Goal: Information Seeking & Learning: Compare options

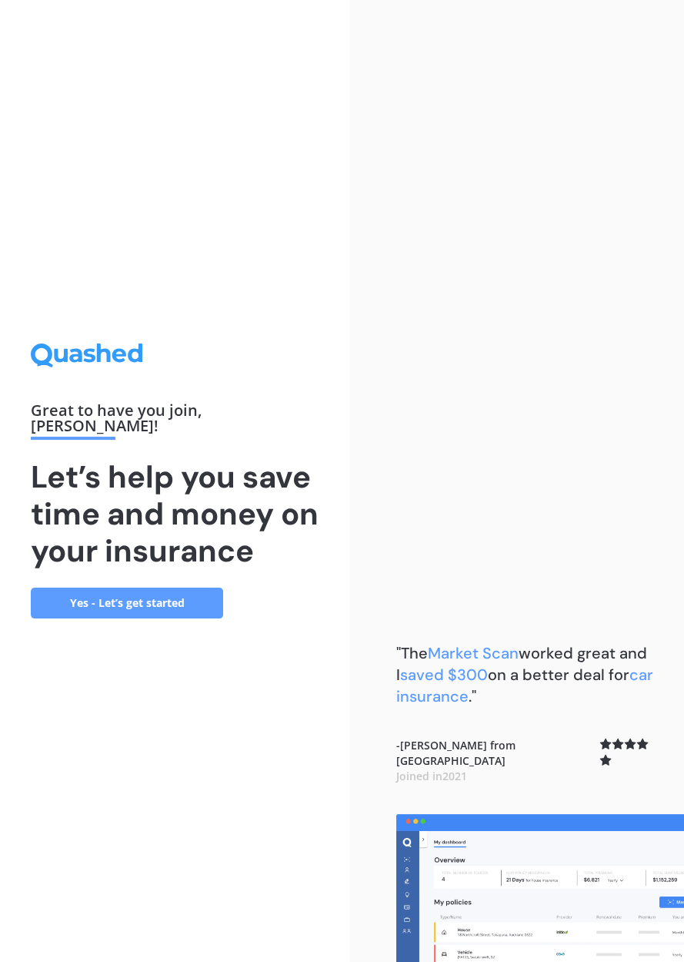
click at [138, 618] on link "Yes - Let’s get started" at bounding box center [127, 602] width 192 height 31
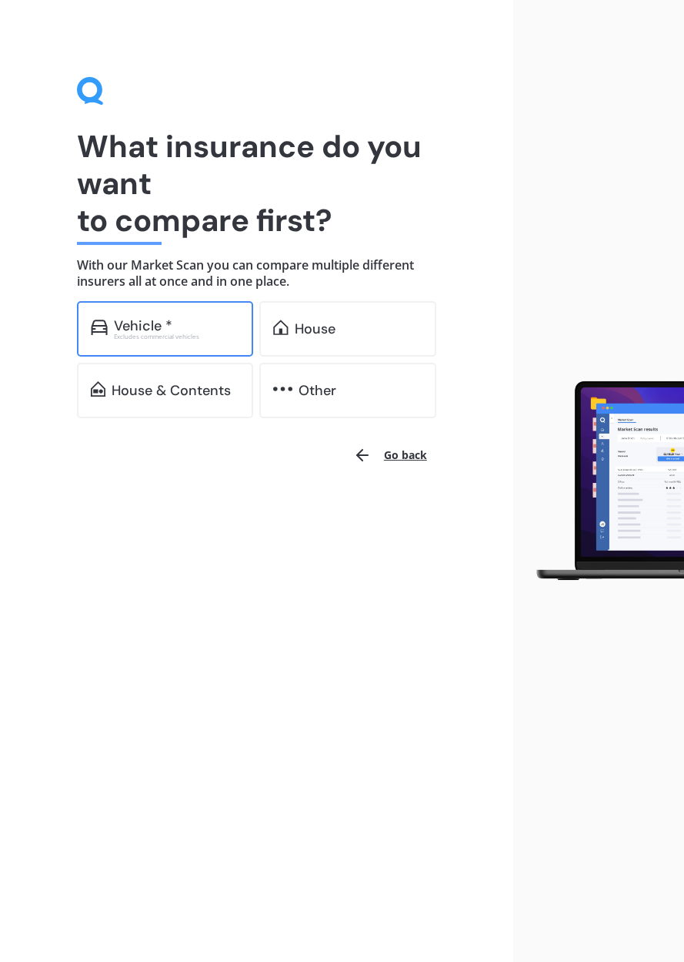
click at [166, 340] on div "Excludes commercial vehicles" at bounding box center [177, 336] width 126 height 6
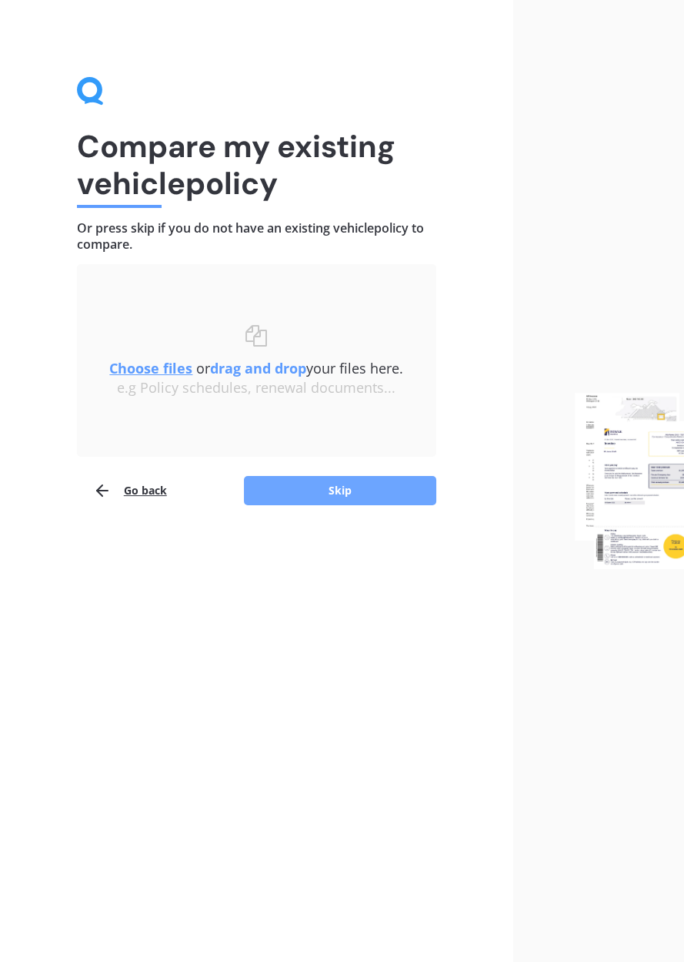
click at [407, 505] on button "Skip" at bounding box center [340, 490] width 192 height 29
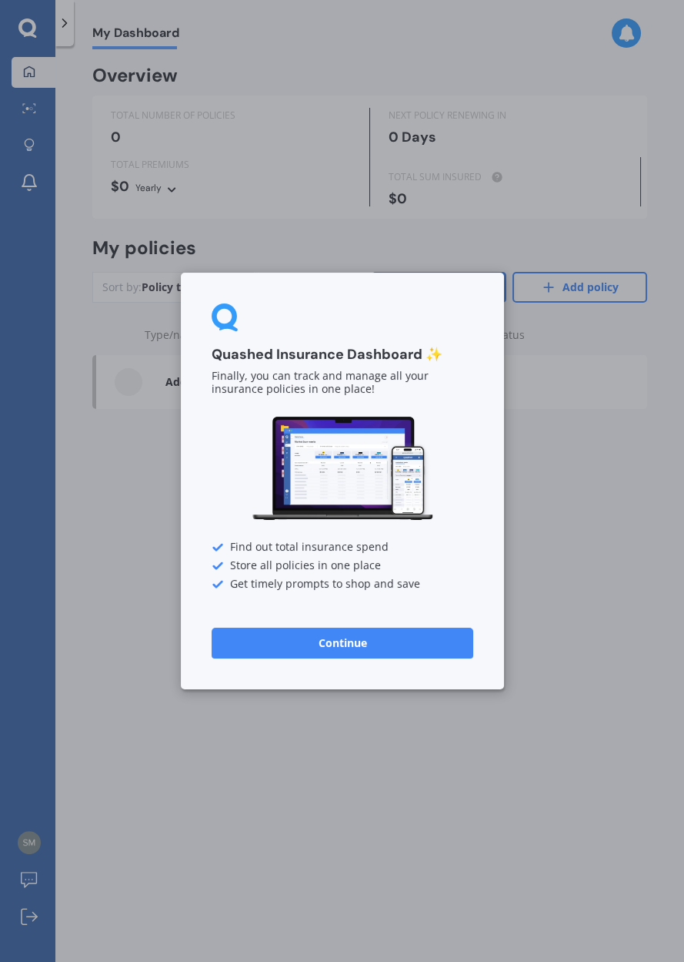
click at [380, 658] on button "Continue" at bounding box center [343, 642] width 262 height 31
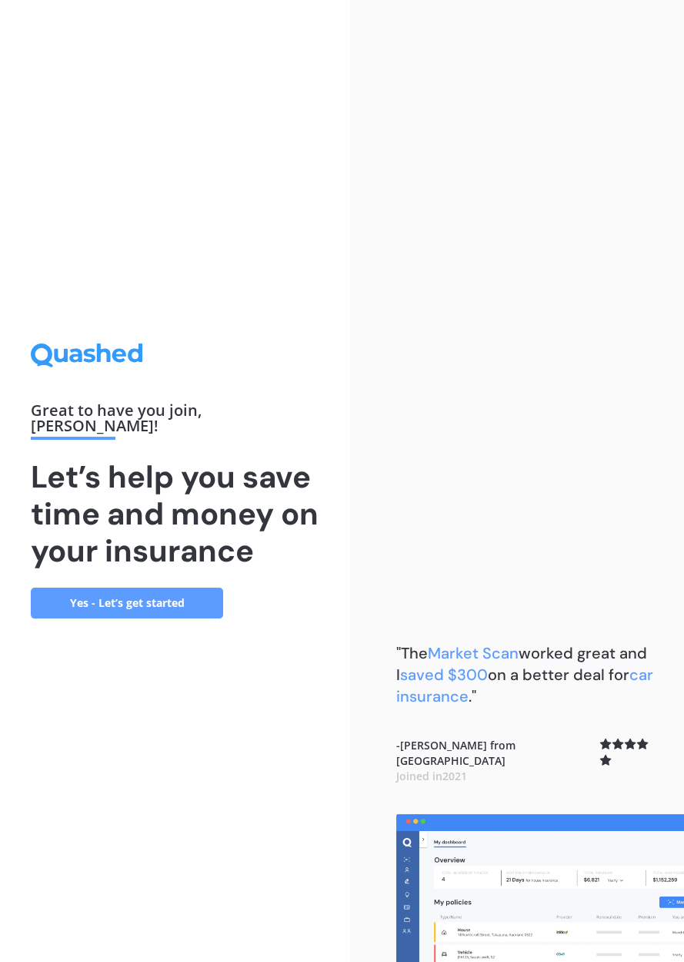
click at [138, 618] on link "Yes - Let’s get started" at bounding box center [127, 602] width 192 height 31
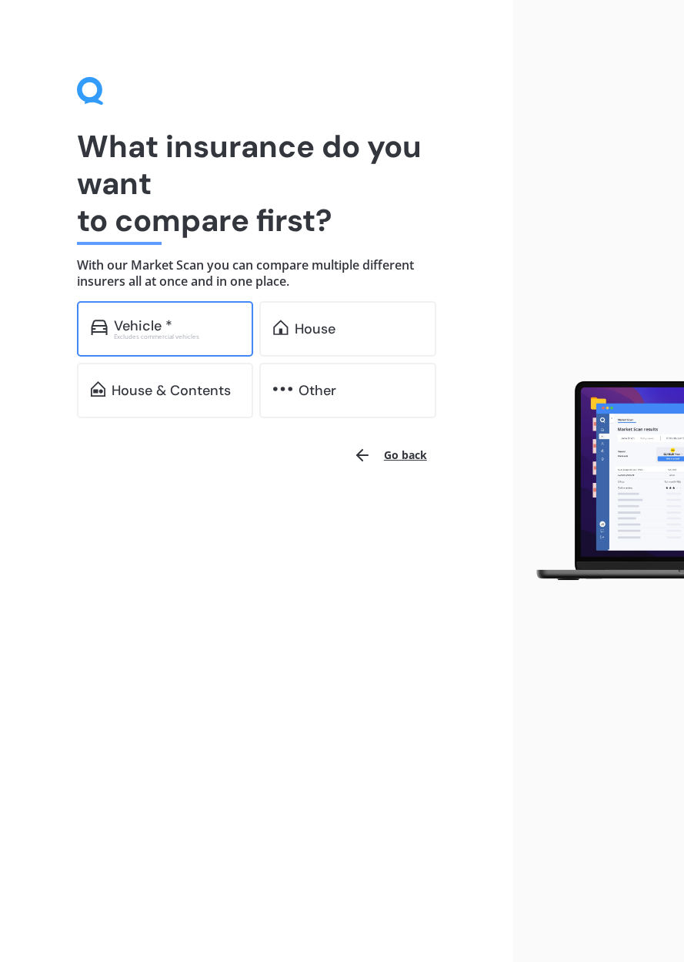
click at [147, 340] on div "Excludes commercial vehicles" at bounding box center [177, 336] width 126 height 6
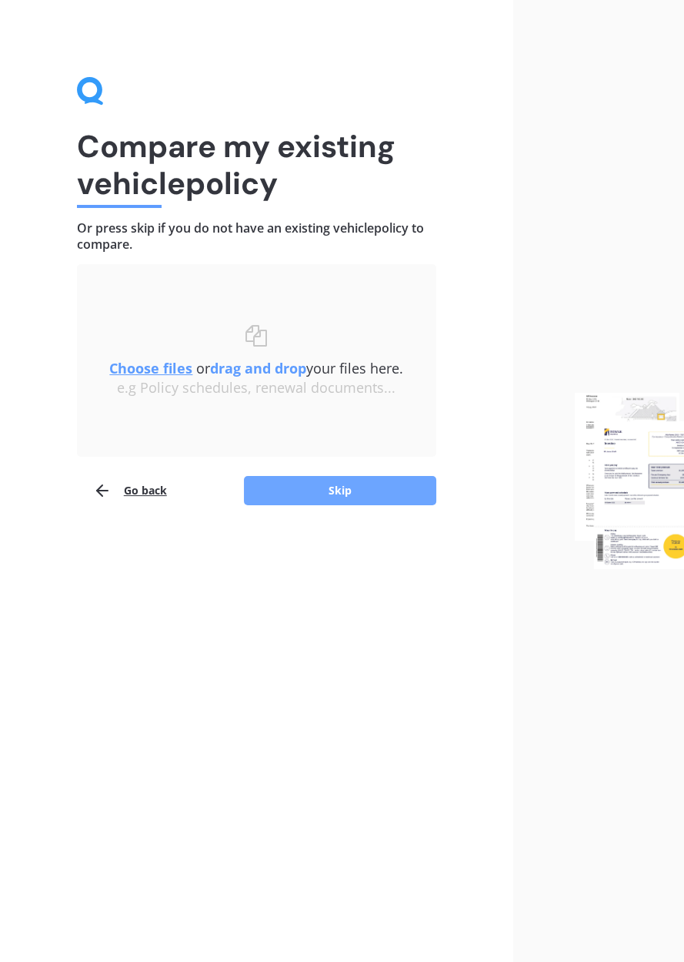
click at [328, 505] on button "Skip" at bounding box center [340, 490] width 192 height 29
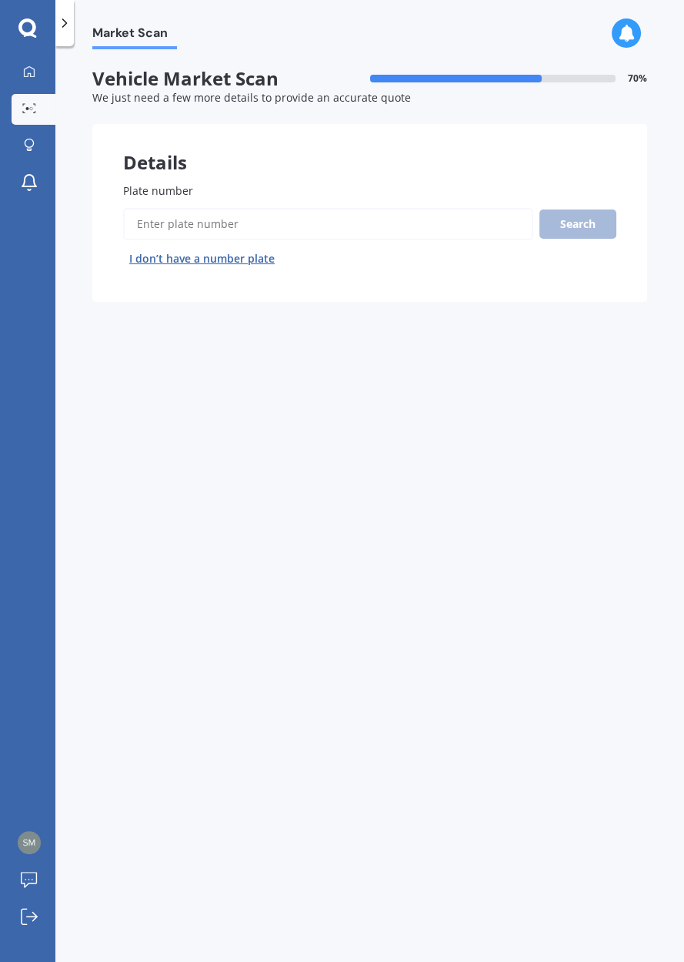
click at [286, 240] on input "Plate number" at bounding box center [328, 224] width 410 height 32
type input "LPL449"
click at [583, 239] on button "Search" at bounding box center [578, 223] width 77 height 29
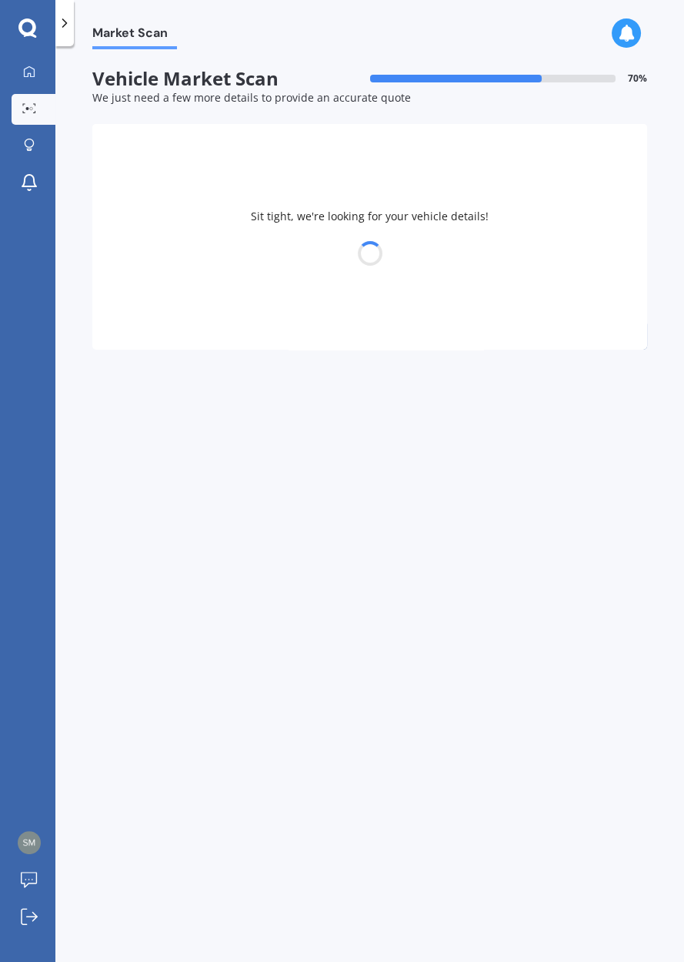
select select "HOLDEN"
select select "CAPTIVA"
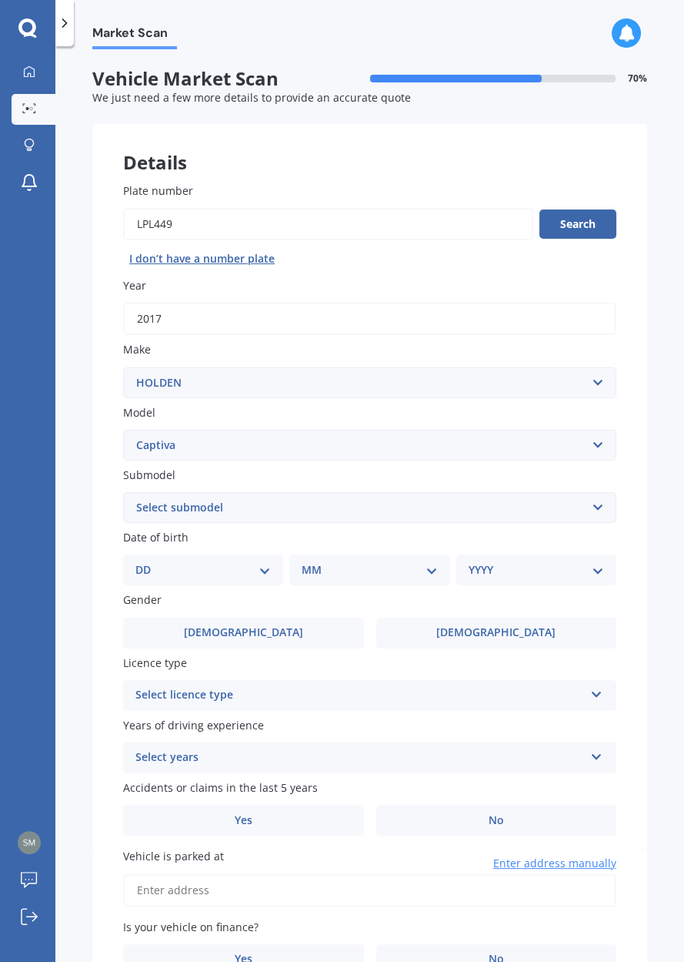
click at [260, 578] on select "DD 01 02 03 04 05 06 07 08 09 10 11 12 13 14 15 16 17 18 19 20 21 22 23 24 25 2…" at bounding box center [202, 569] width 135 height 17
select select "30"
click at [270, 578] on select "DD 01 02 03 04 05 06 07 08 09 10 11 12 13 14 15 16 17 18 19 20 21 22 23 24 25 2…" at bounding box center [212, 569] width 129 height 17
click at [667, 720] on div "Market Scan Vehicle Market Scan 70 % We just need a few more details to provide…" at bounding box center [369, 506] width 629 height 915
click at [429, 578] on select "MM 01 02 03 04 05 06 07 08 09 10 11 12" at bounding box center [372, 569] width 129 height 17
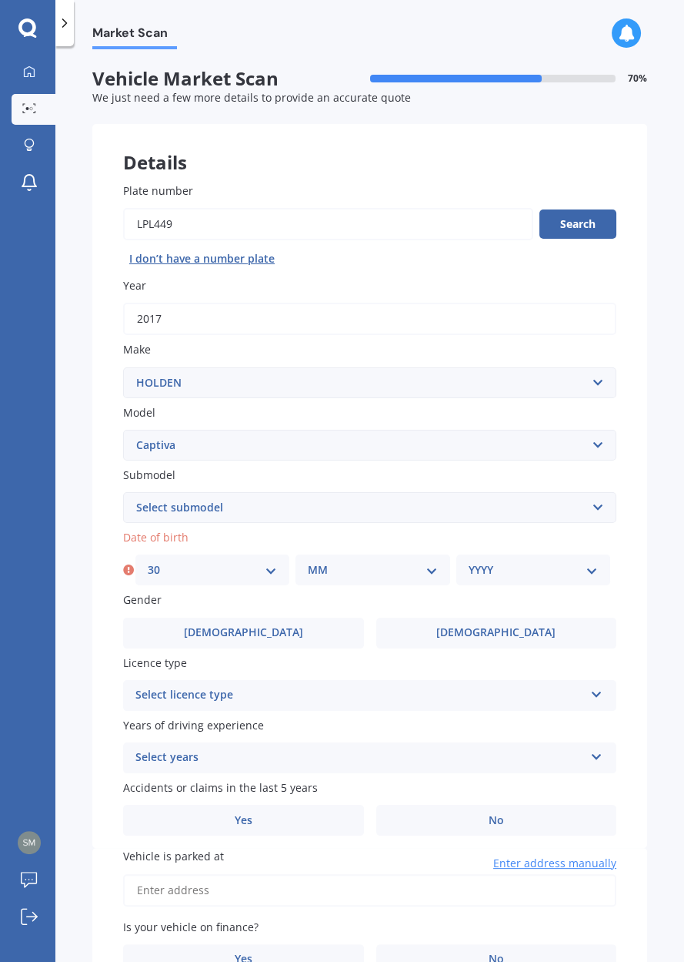
select select "12"
click at [587, 578] on select "YYYY 2025 2024 2023 2022 2021 2020 2019 2018 2017 2016 2015 2014 2013 2012 2011…" at bounding box center [533, 569] width 129 height 17
select select "1958"
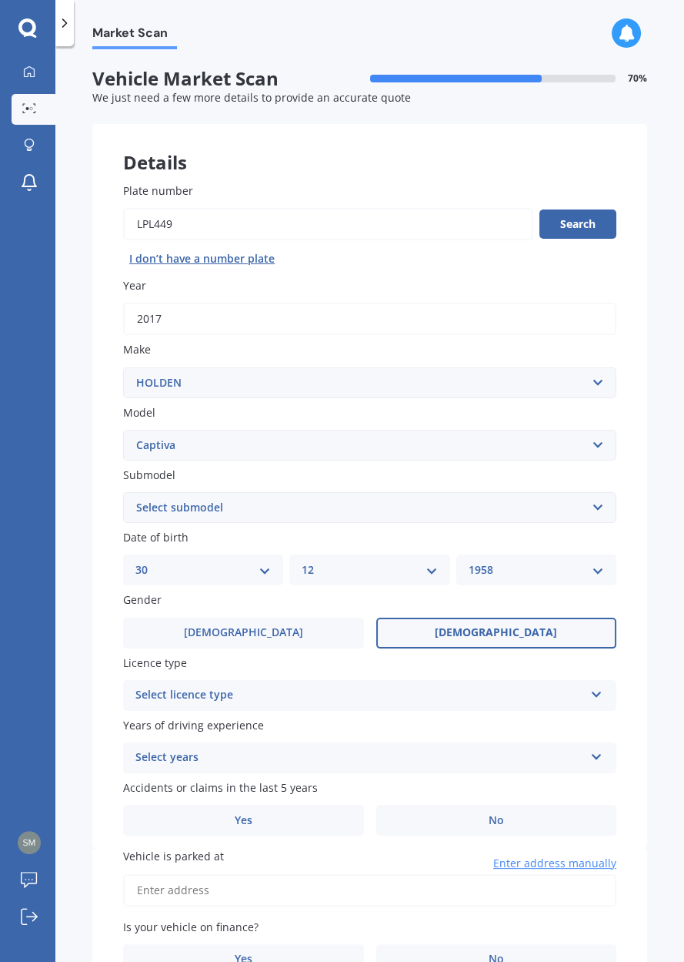
click at [486, 639] on span "Female" at bounding box center [496, 632] width 122 height 13
click at [0, 0] on input "Female" at bounding box center [0, 0] width 0 height 0
click at [590, 697] on icon at bounding box center [596, 691] width 13 height 11
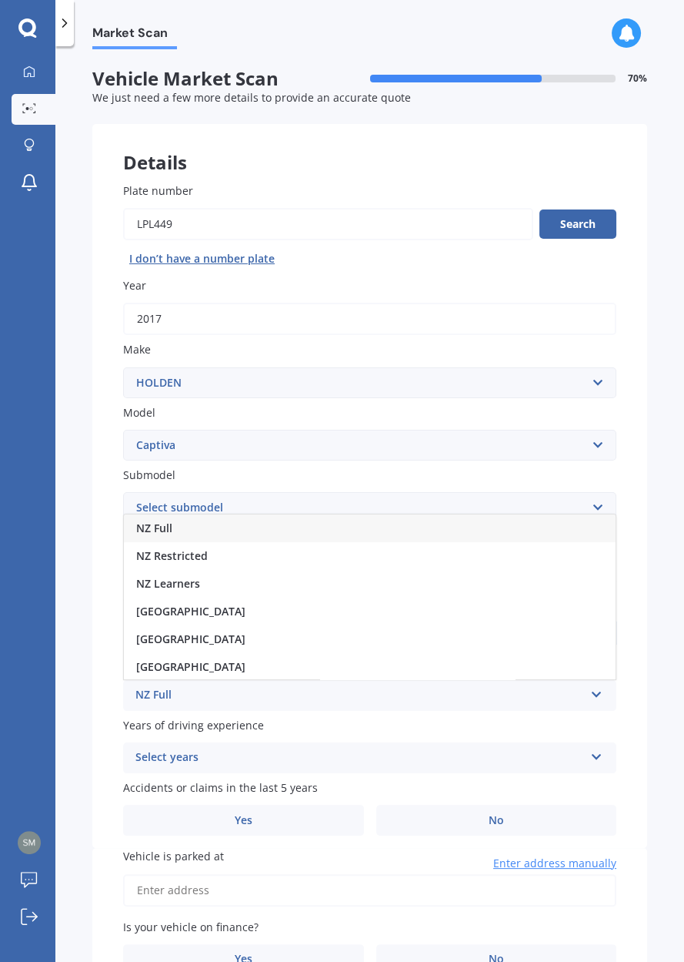
click at [172, 535] on span "NZ Full" at bounding box center [154, 527] width 36 height 15
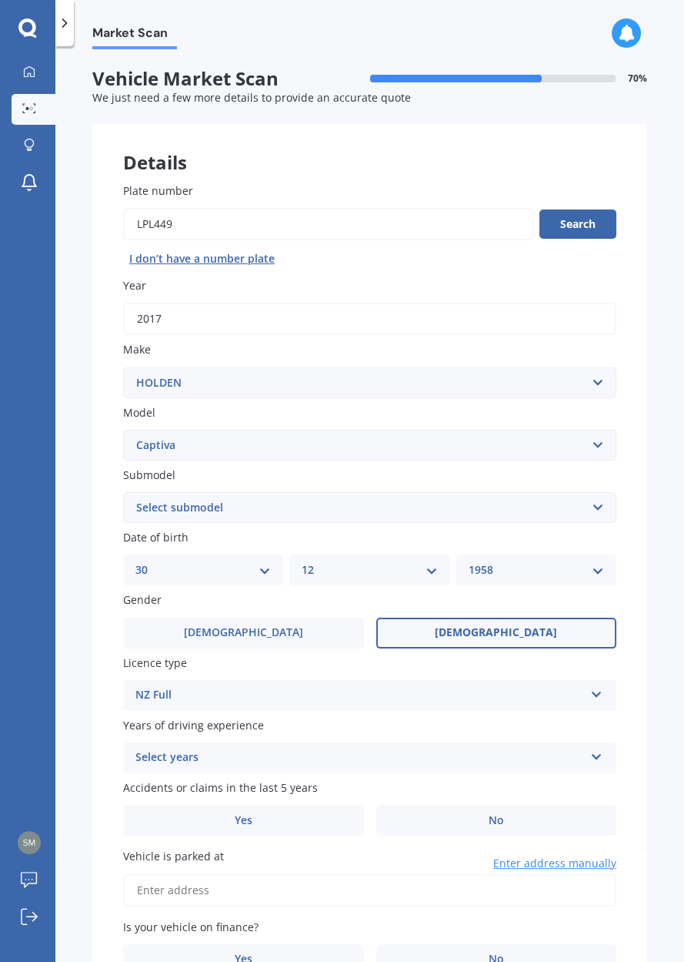
click at [591, 759] on icon at bounding box center [596, 753] width 13 height 11
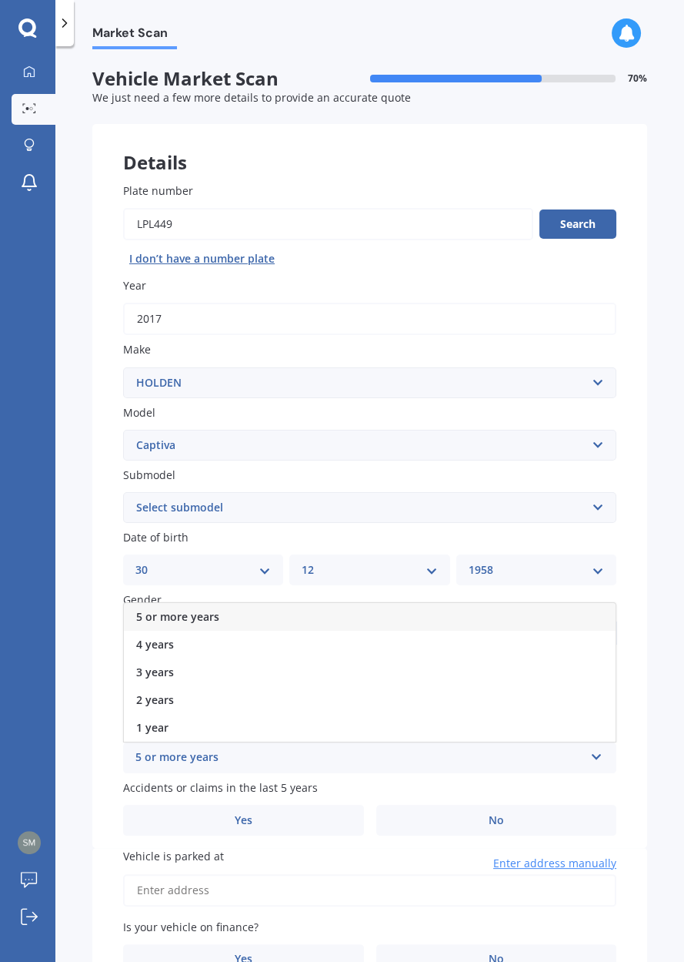
click at [219, 624] on span "5 or more years" at bounding box center [177, 616] width 83 height 15
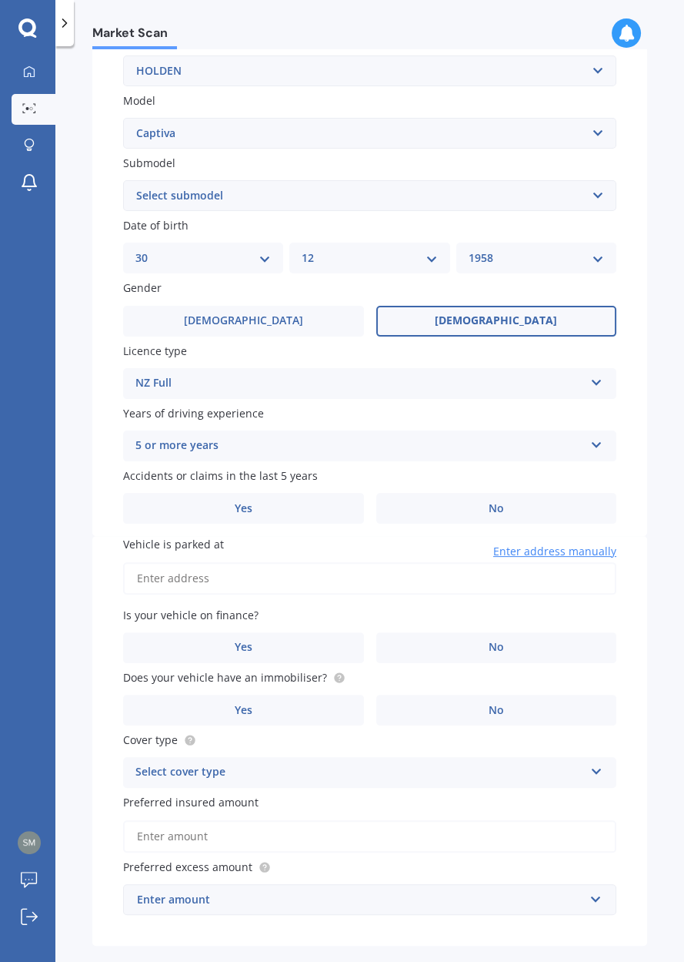
scroll to position [313, 0]
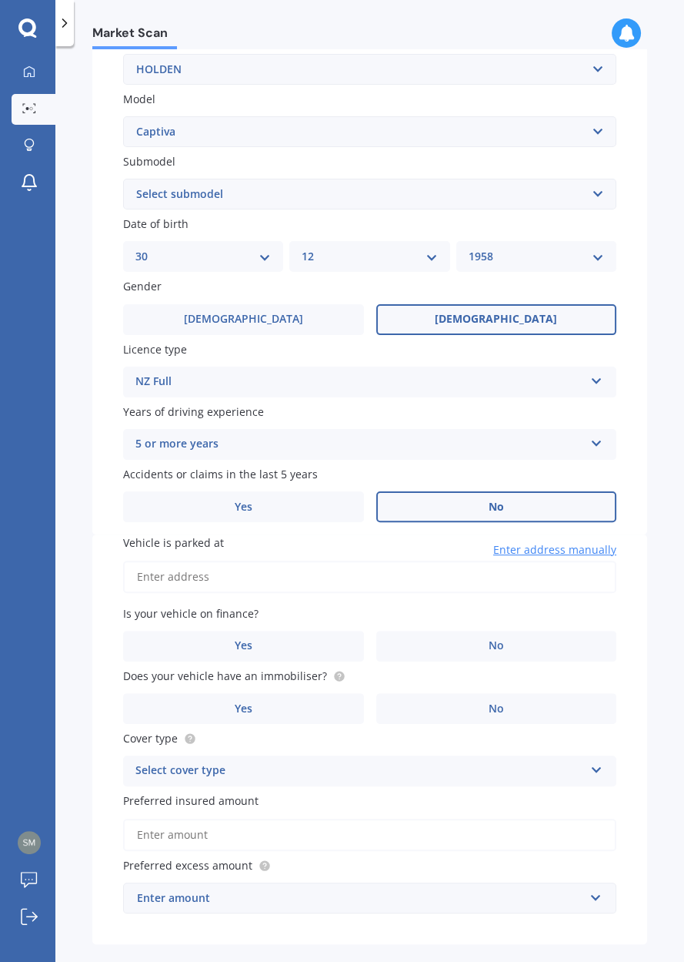
click at [502, 513] on span "No" at bounding box center [496, 506] width 15 height 13
click at [0, 0] on input "No" at bounding box center [0, 0] width 0 height 0
click at [182, 593] on input "Vehicle is parked at" at bounding box center [369, 576] width 493 height 32
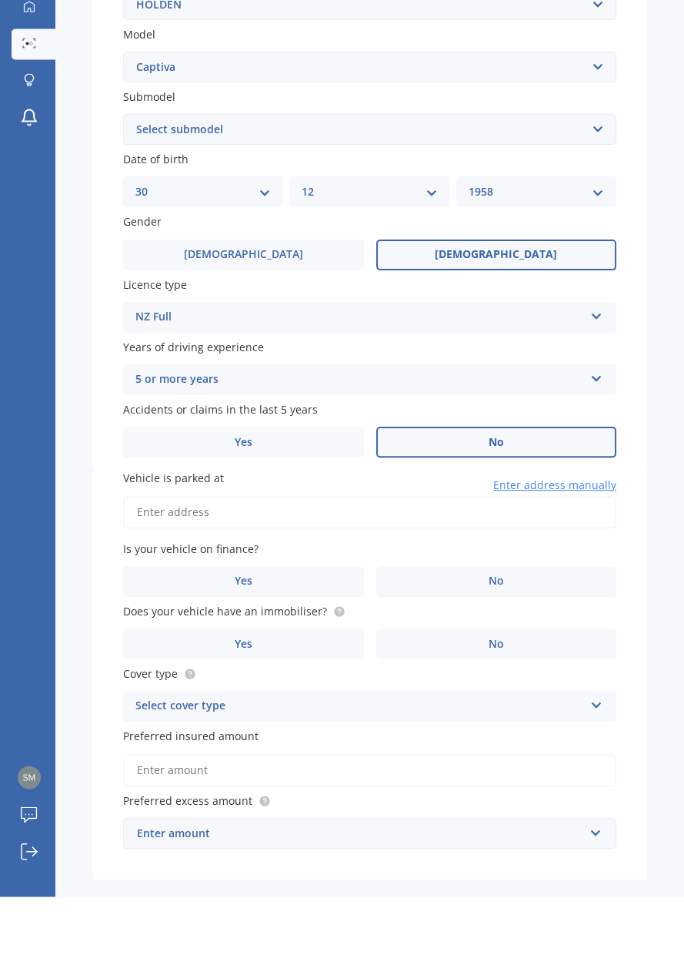
scroll to position [72, 0]
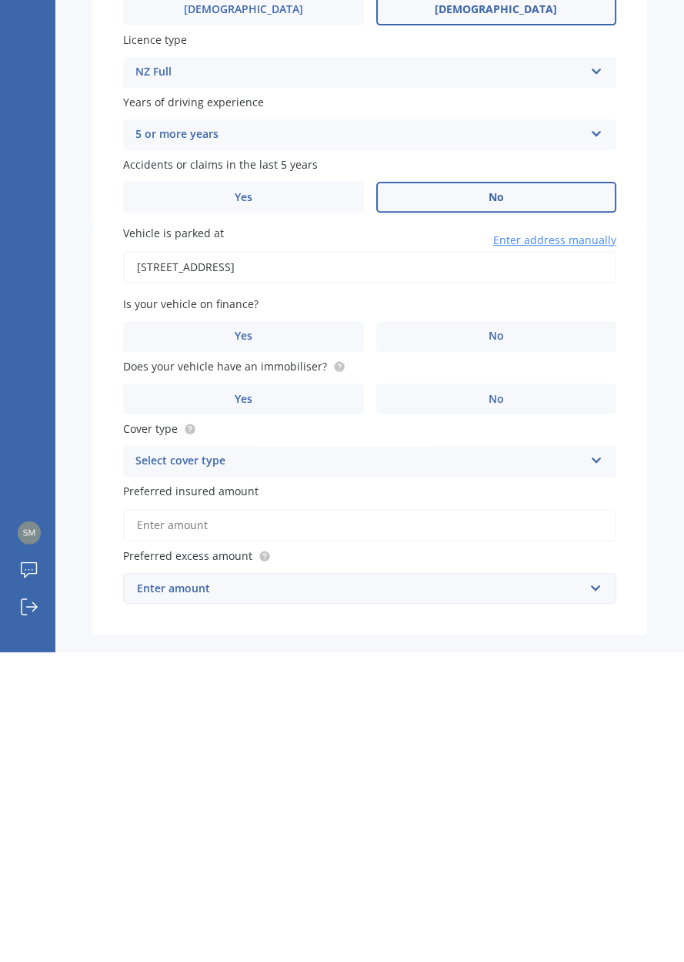
type input "599 Papatotara Coast Road, Papatotara 9691"
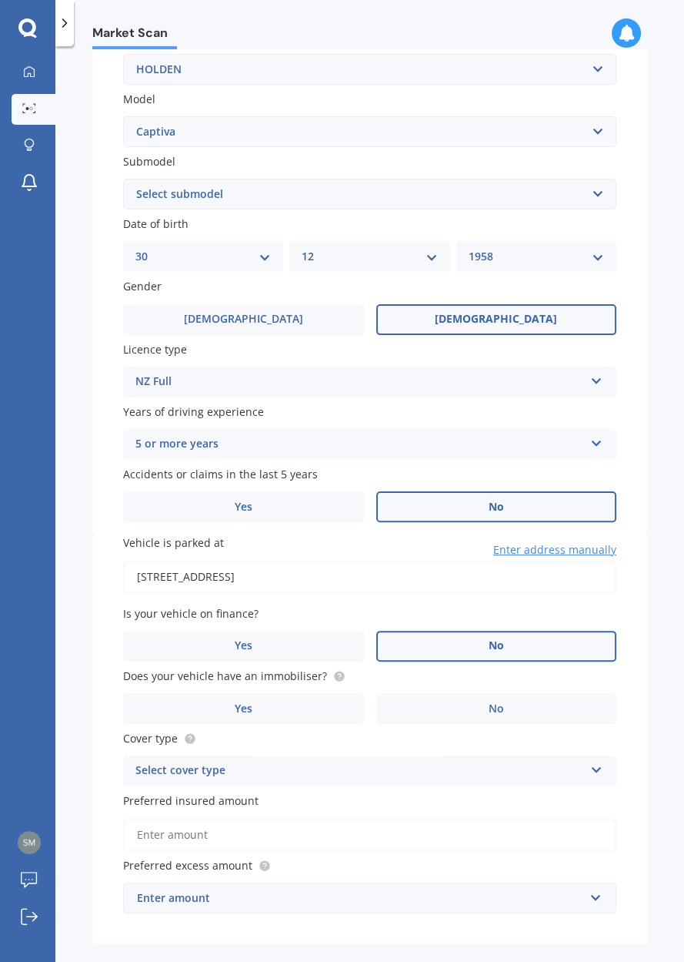
click at [499, 652] on span "No" at bounding box center [496, 645] width 15 height 13
click at [0, 0] on input "No" at bounding box center [0, 0] width 0 height 0
click at [492, 715] on span "No" at bounding box center [496, 708] width 15 height 13
click at [0, 0] on input "No" at bounding box center [0, 0] width 0 height 0
click at [598, 772] on icon at bounding box center [596, 766] width 13 height 11
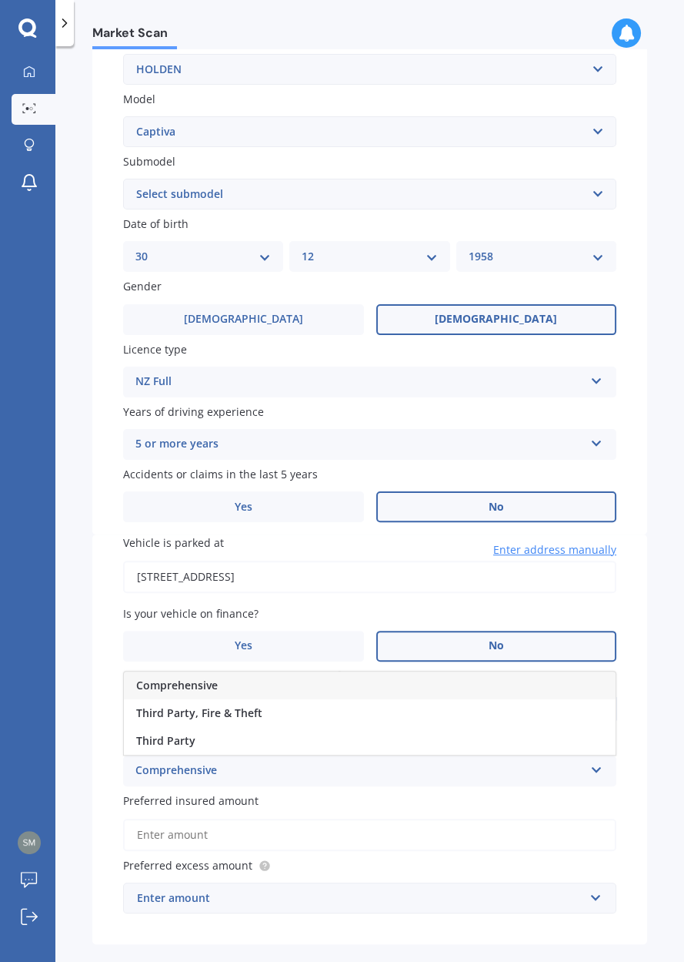
click at [218, 692] on span "Comprehensive" at bounding box center [177, 684] width 82 height 15
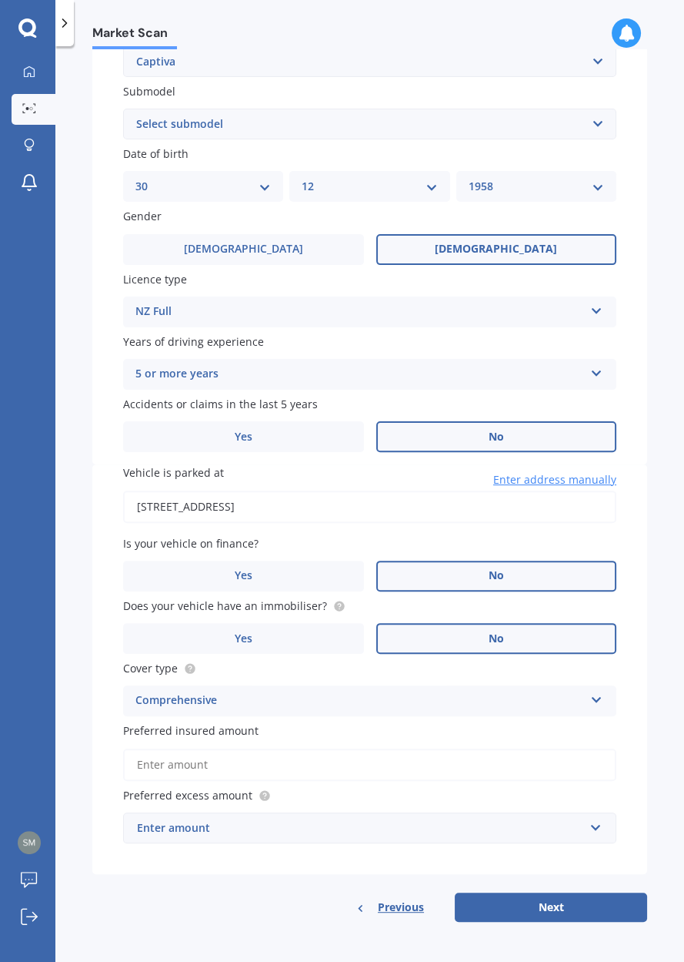
scroll to position [558, 0]
click at [193, 752] on input "Preferred insured amount" at bounding box center [369, 764] width 493 height 32
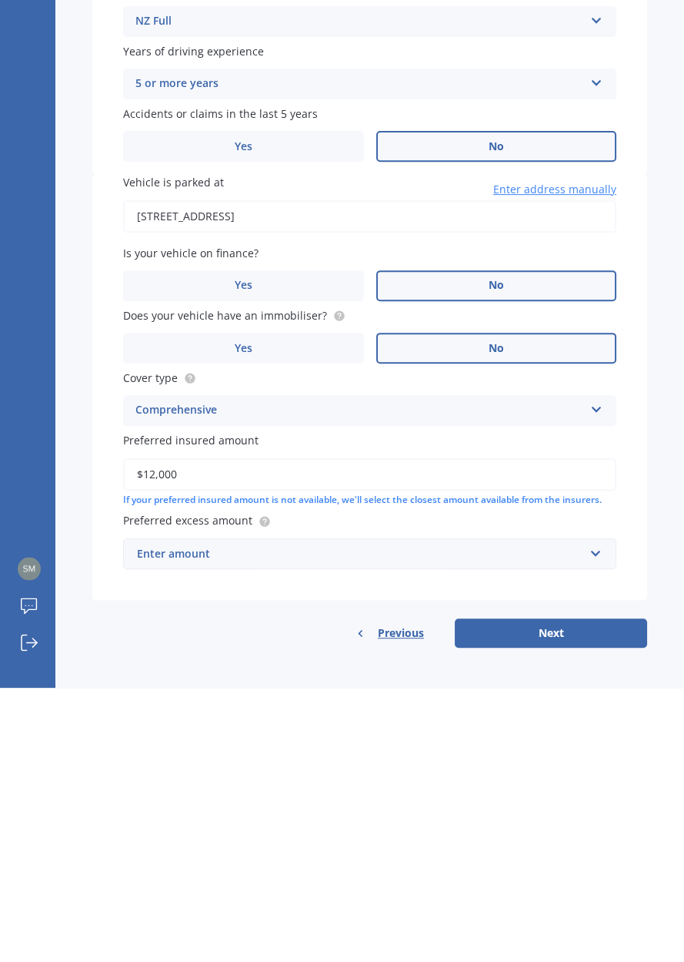
type input "$12,000"
click at [580, 842] on input "text" at bounding box center [365, 827] width 480 height 29
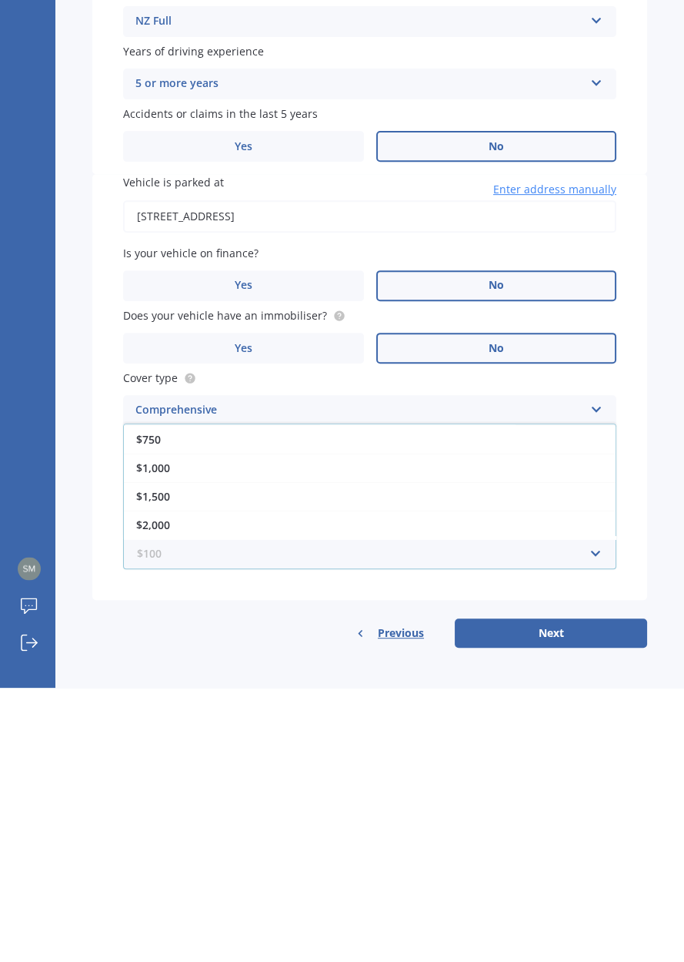
scroll to position [139, 0]
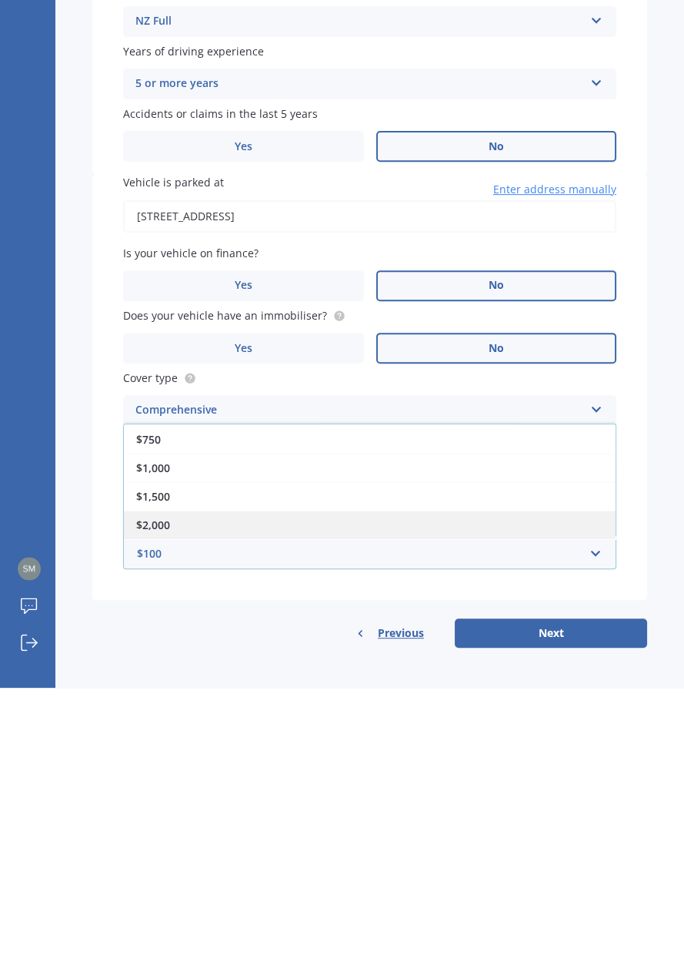
click at [167, 806] on span "$2,000" at bounding box center [153, 798] width 34 height 15
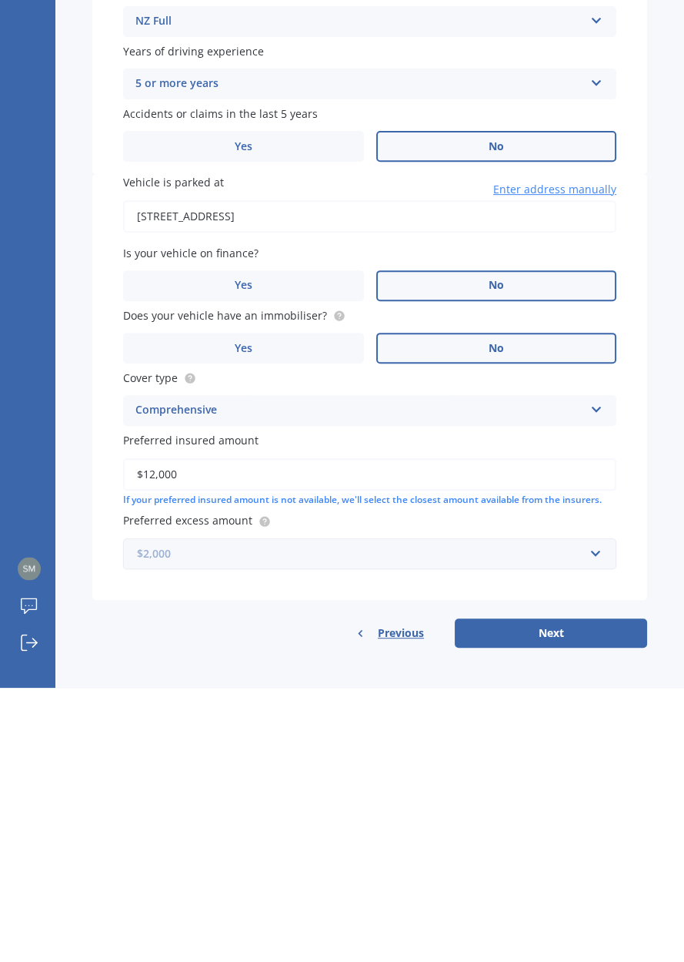
scroll to position [0, 0]
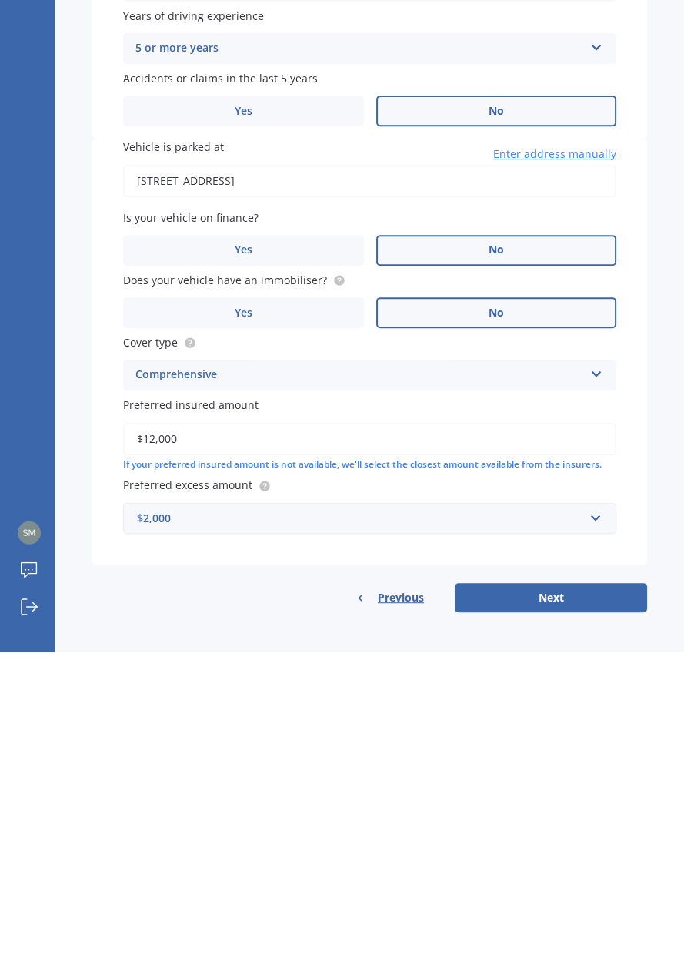
click at [192, 836] on div "$2,000" at bounding box center [360, 827] width 447 height 17
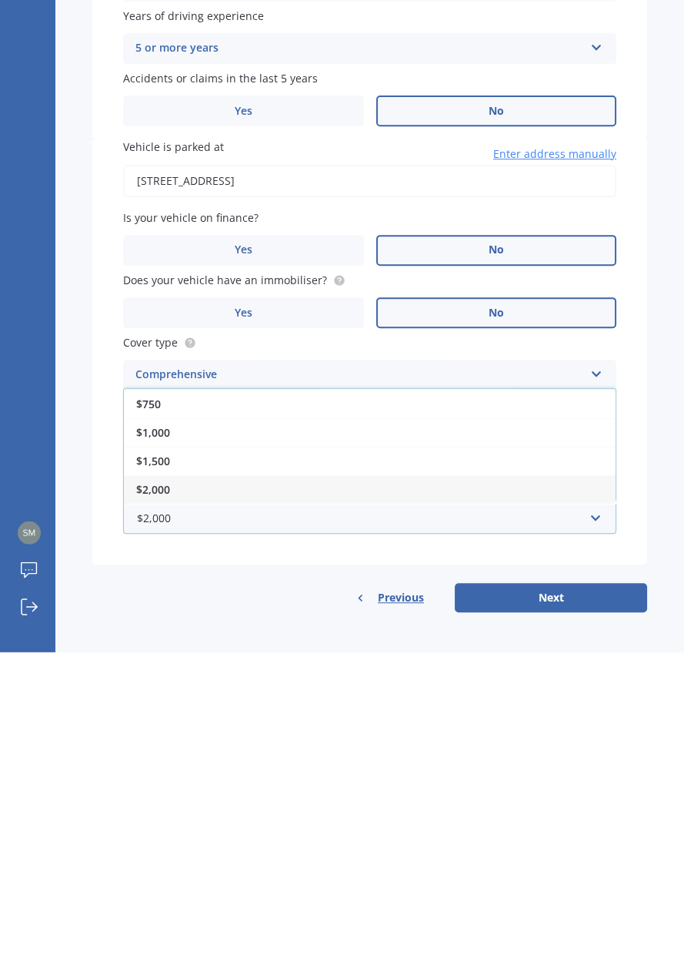
click at [170, 806] on span "$2,000" at bounding box center [153, 798] width 34 height 15
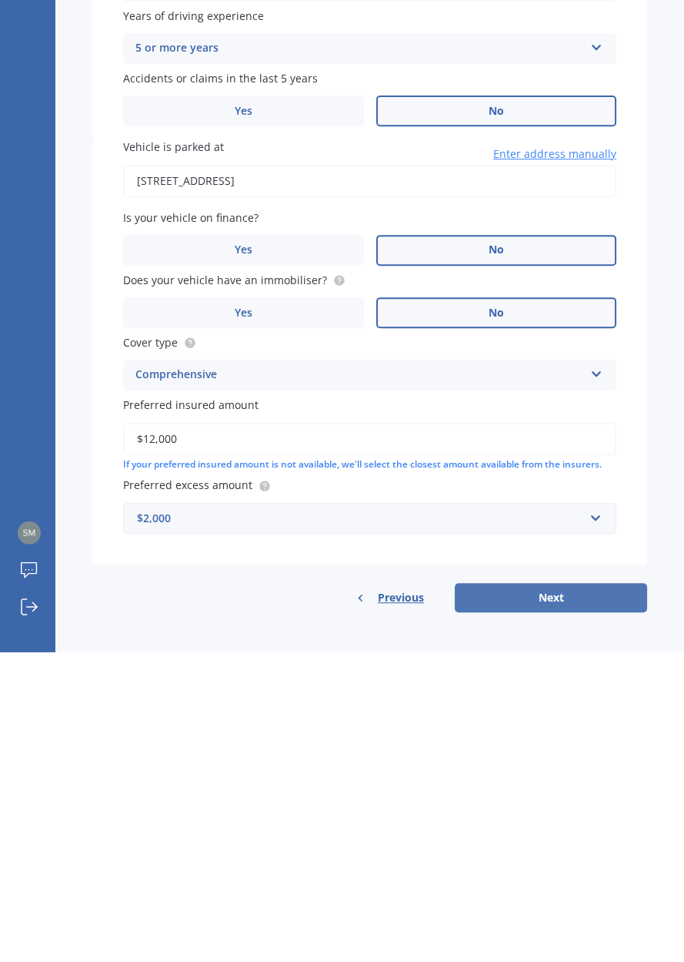
click at [550, 922] on button "Next" at bounding box center [551, 906] width 192 height 29
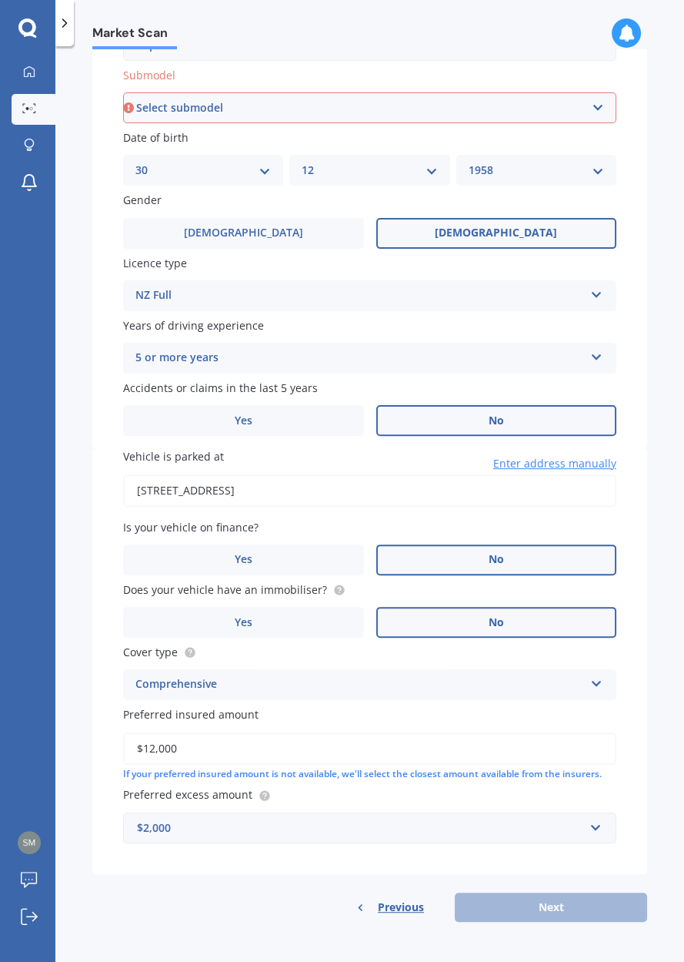
scroll to position [607, 0]
click at [542, 922] on div "Previous Next" at bounding box center [369, 906] width 555 height 29
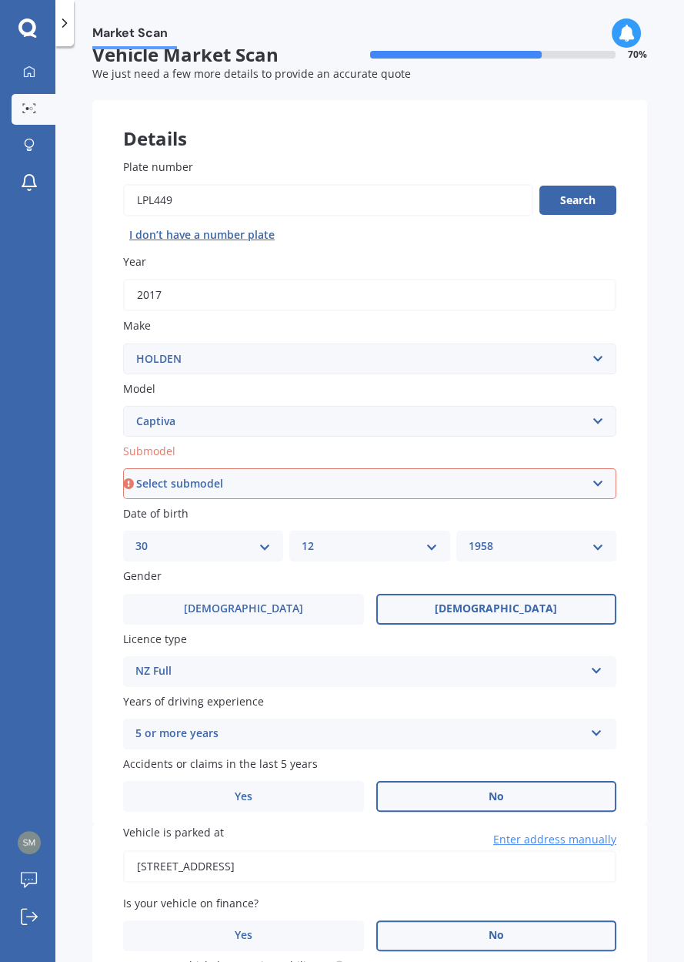
scroll to position [22, 0]
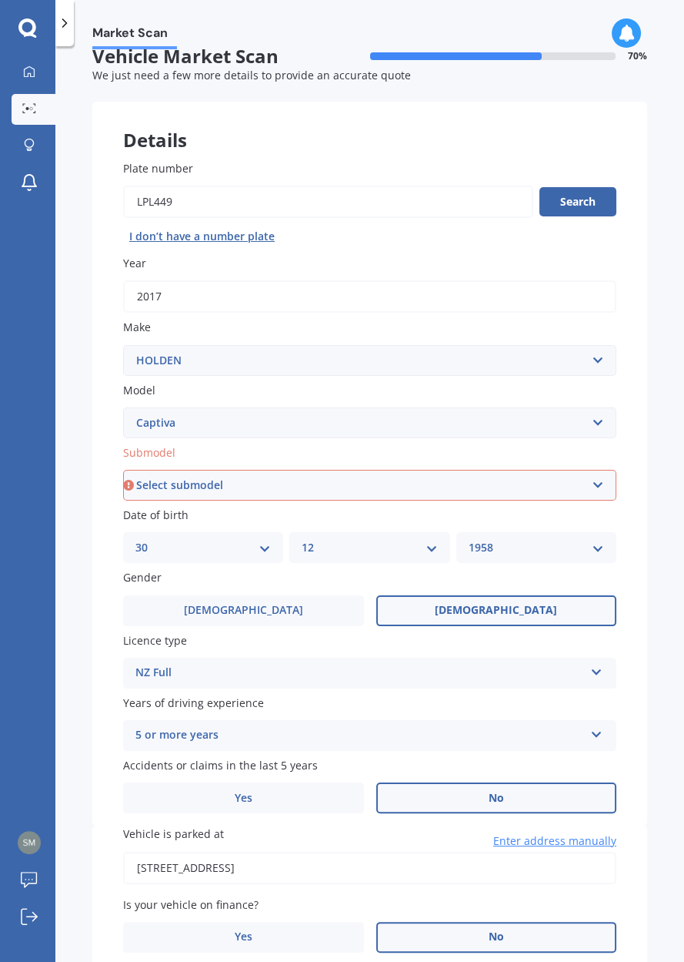
click at [134, 493] on icon at bounding box center [128, 484] width 11 height 15
click at [580, 500] on select "Select submodel (All diesel) (All other) (All petrol) 5 2WD 2.4 AT 5 AWD DSL 2.…" at bounding box center [369, 485] width 493 height 31
select select "(ALL PETROL)"
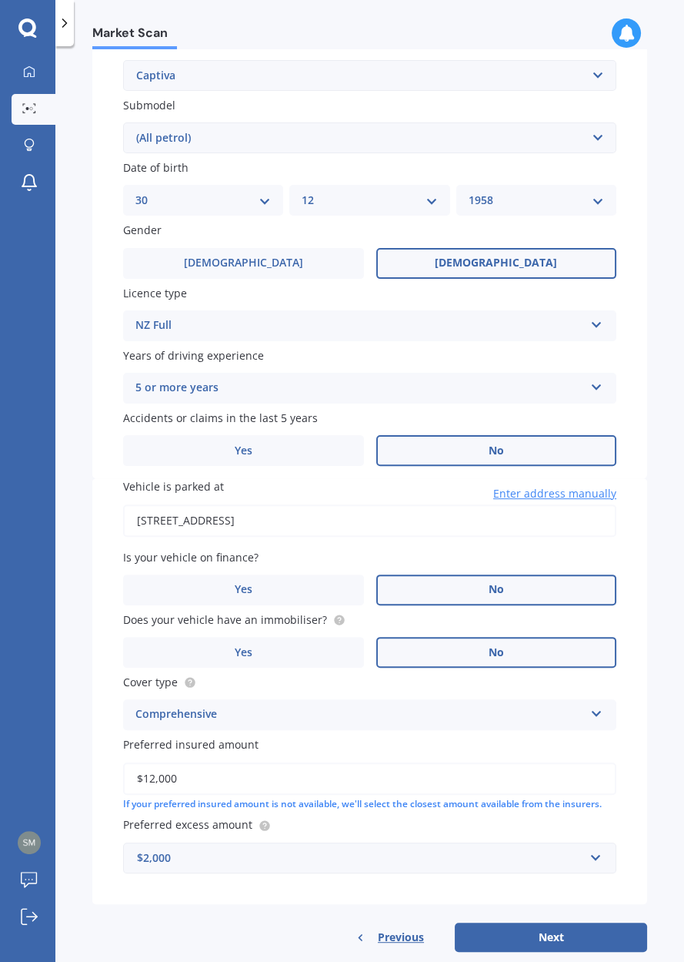
scroll to position [607, 0]
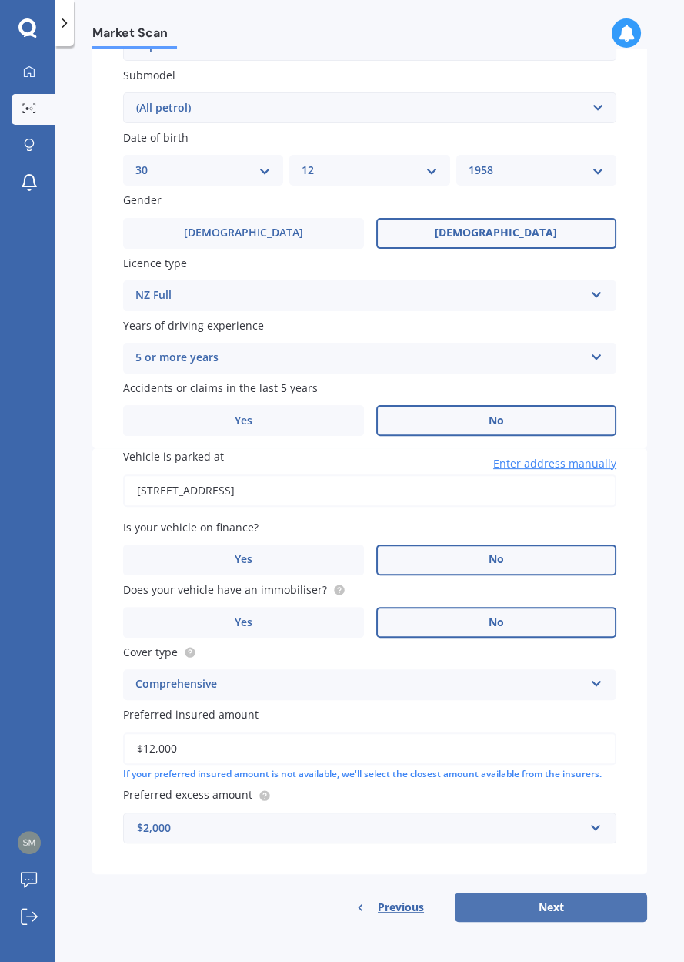
click at [530, 922] on button "Next" at bounding box center [551, 906] width 192 height 29
select select "30"
select select "12"
select select "1958"
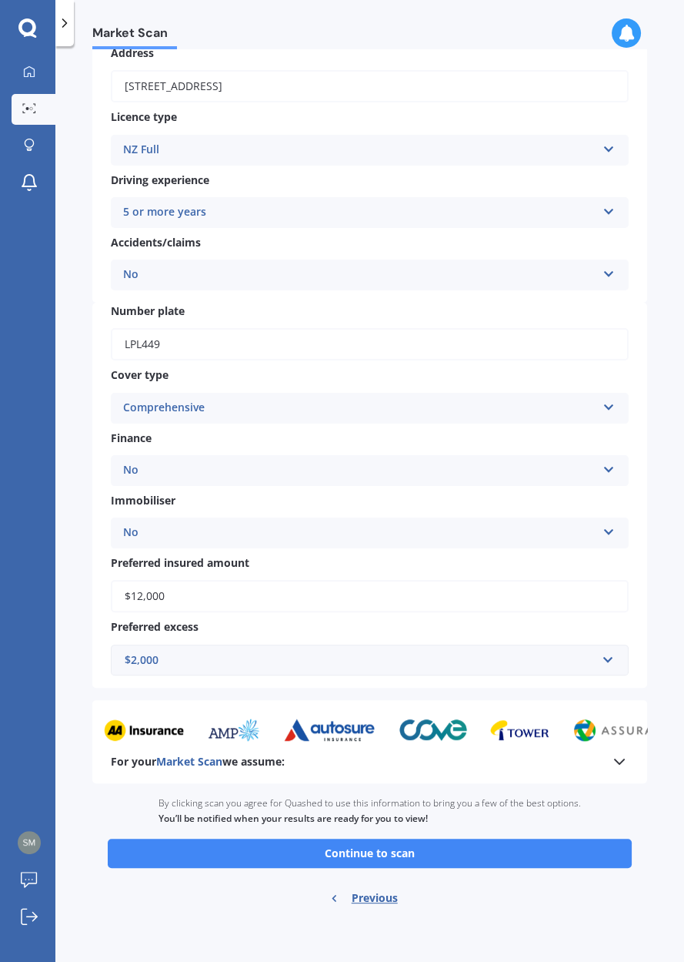
scroll to position [381, 0]
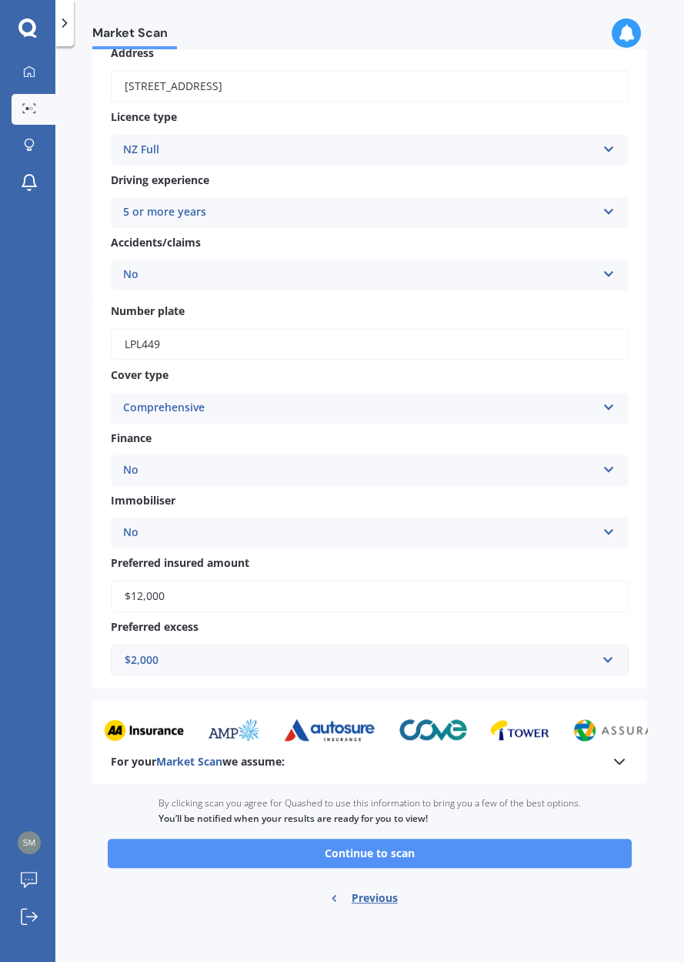
click at [386, 868] on button "Continue to scan" at bounding box center [370, 852] width 524 height 29
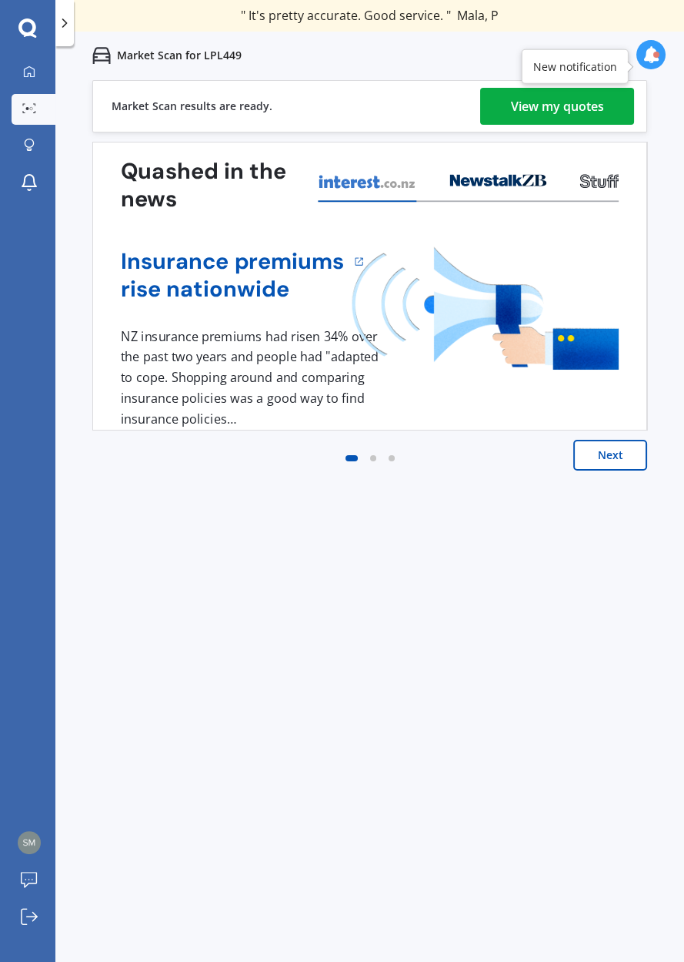
click at [544, 125] on div "View my quotes" at bounding box center [557, 106] width 93 height 37
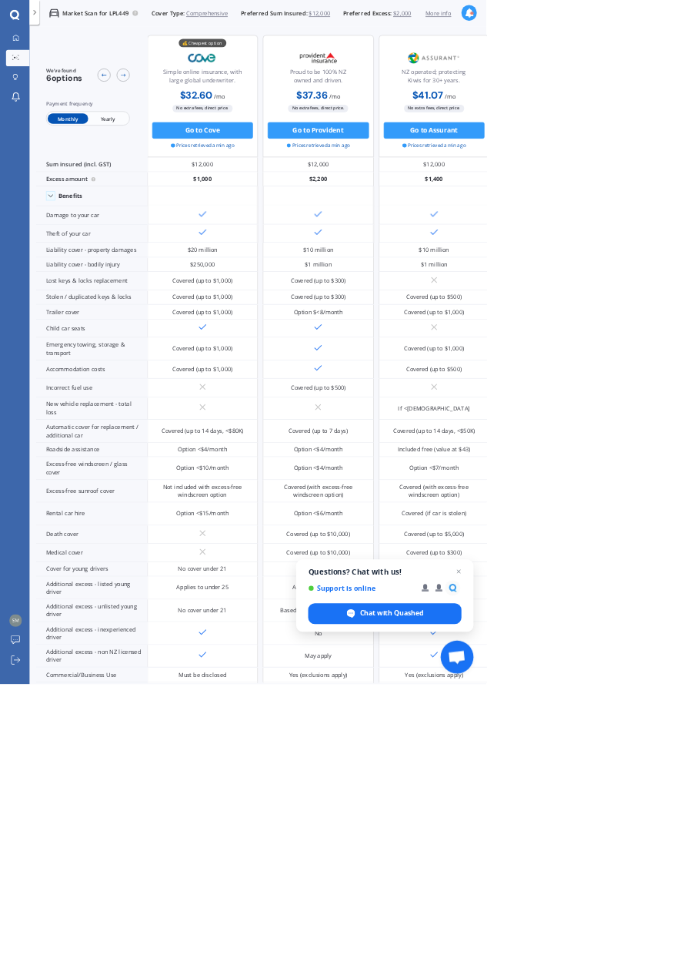
click at [109, 118] on div "We've found 6 options" at bounding box center [90, 106] width 51 height 24
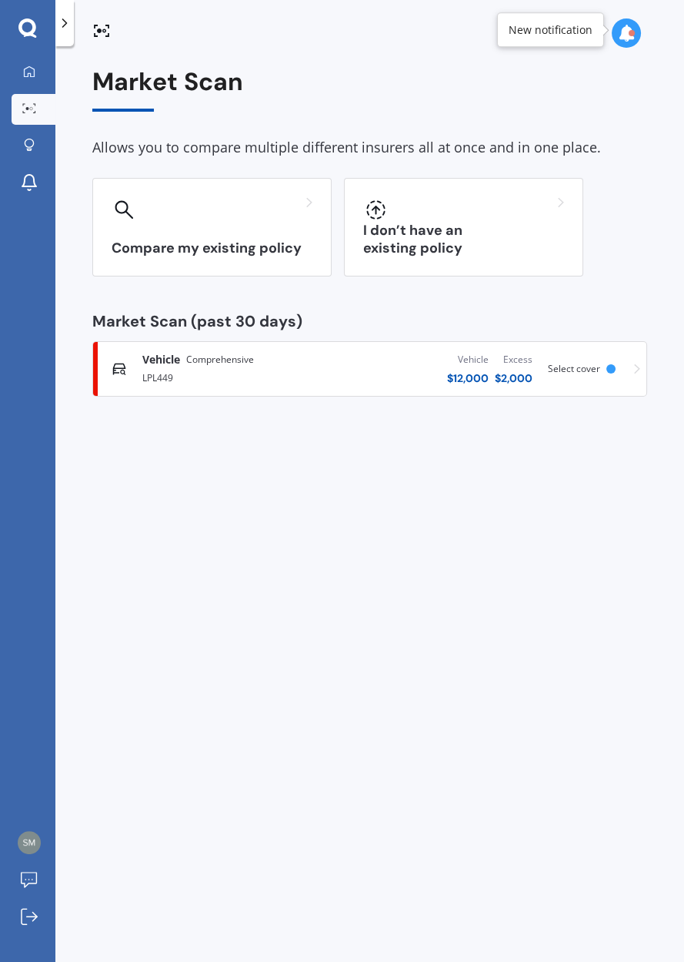
click at [545, 30] on div "New notification" at bounding box center [551, 29] width 84 height 15
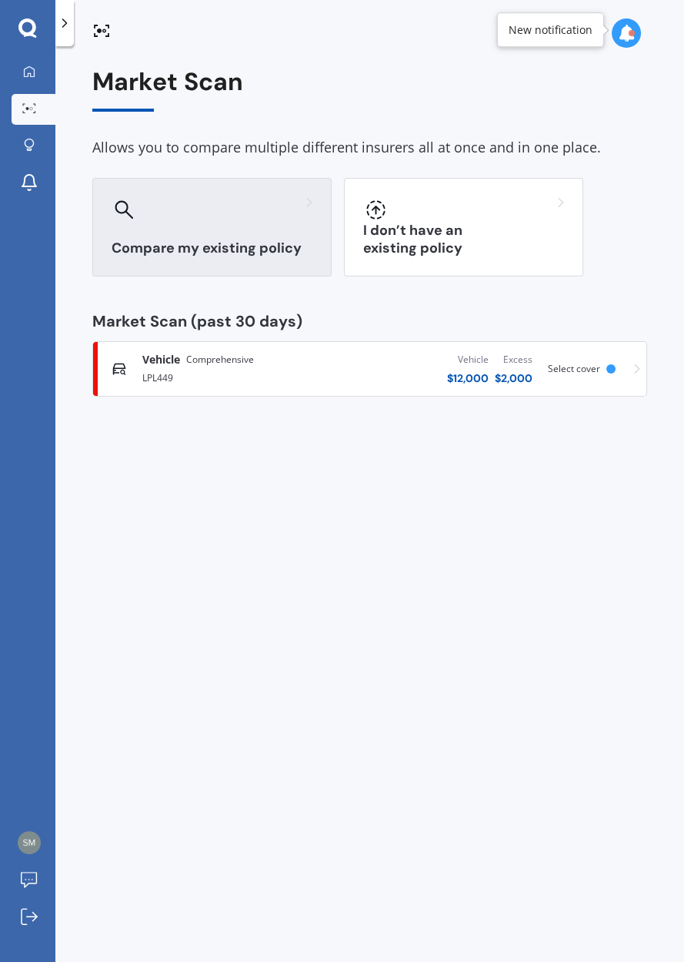
click at [222, 257] on h3 "Compare my existing policy" at bounding box center [212, 248] width 201 height 18
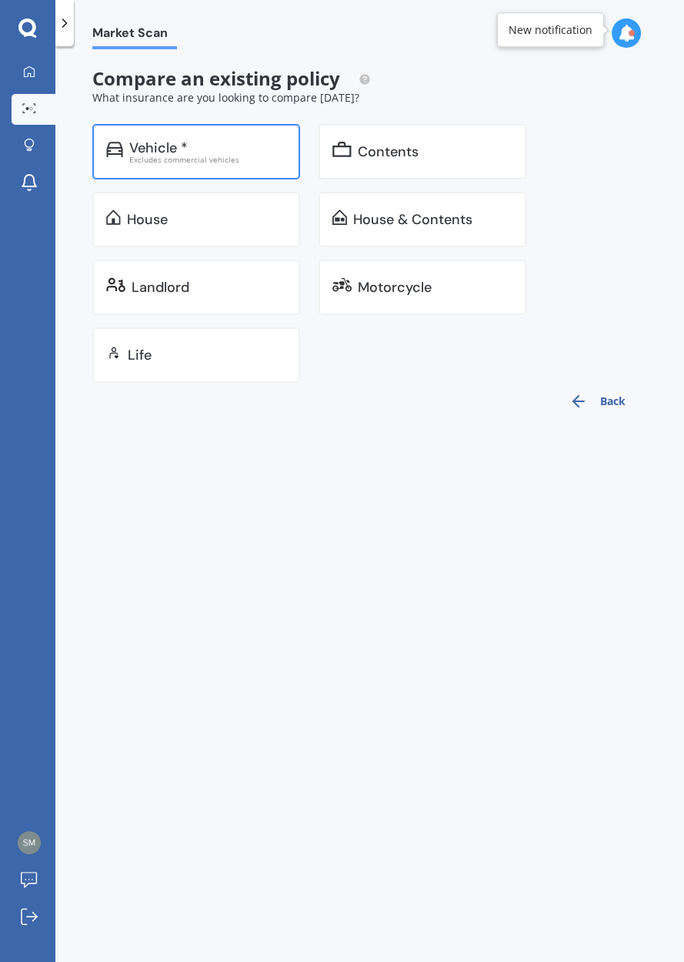
click at [180, 163] on div "Excludes commercial vehicles" at bounding box center [207, 160] width 157 height 8
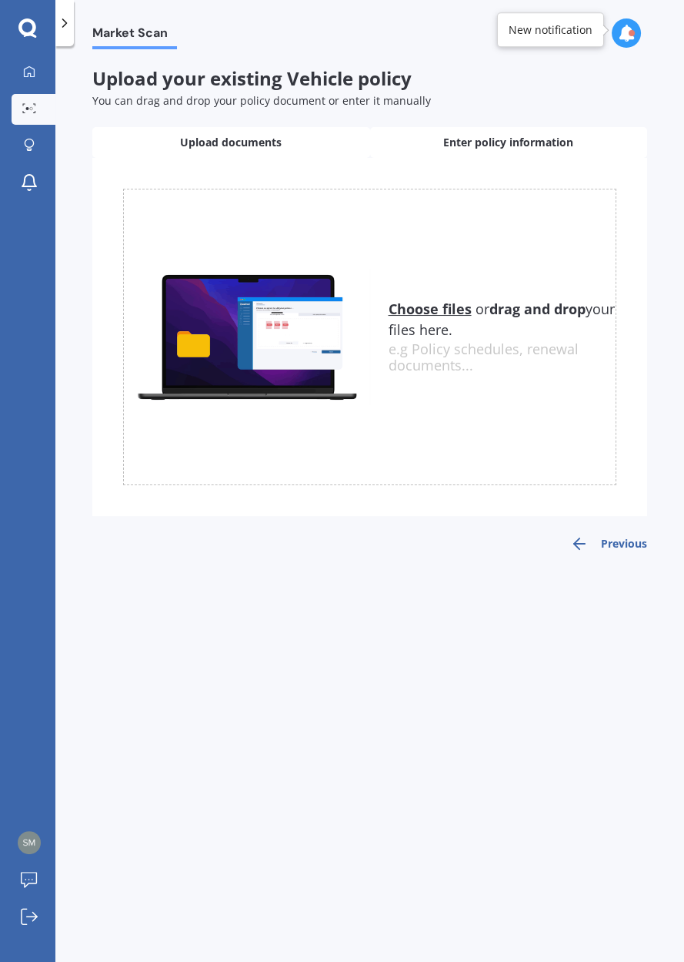
click at [524, 150] on span "Enter policy information" at bounding box center [508, 142] width 130 height 15
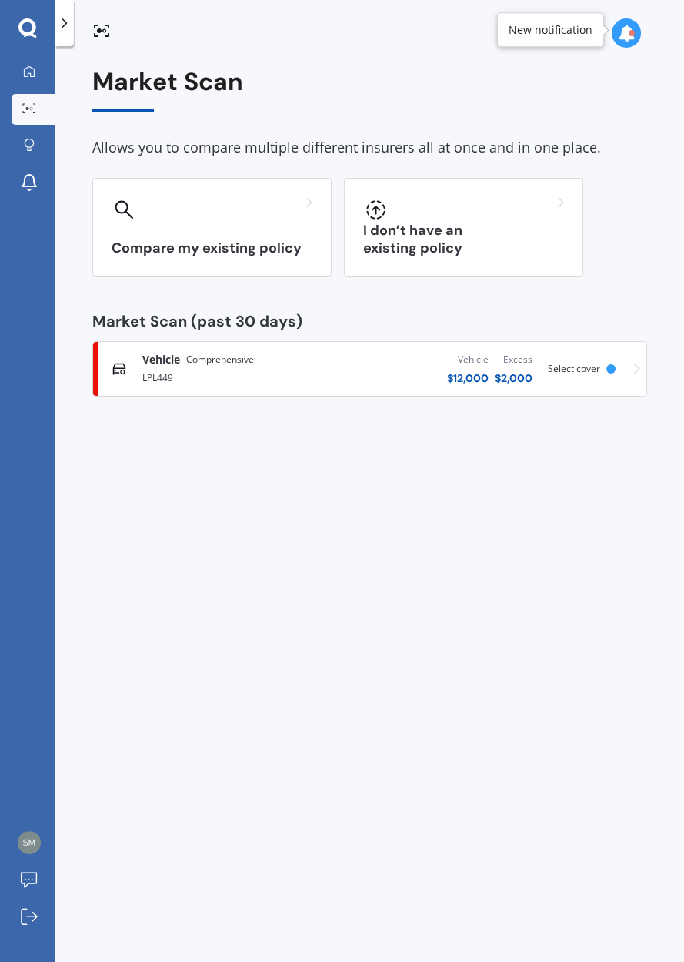
click at [635, 374] on icon at bounding box center [637, 368] width 6 height 11
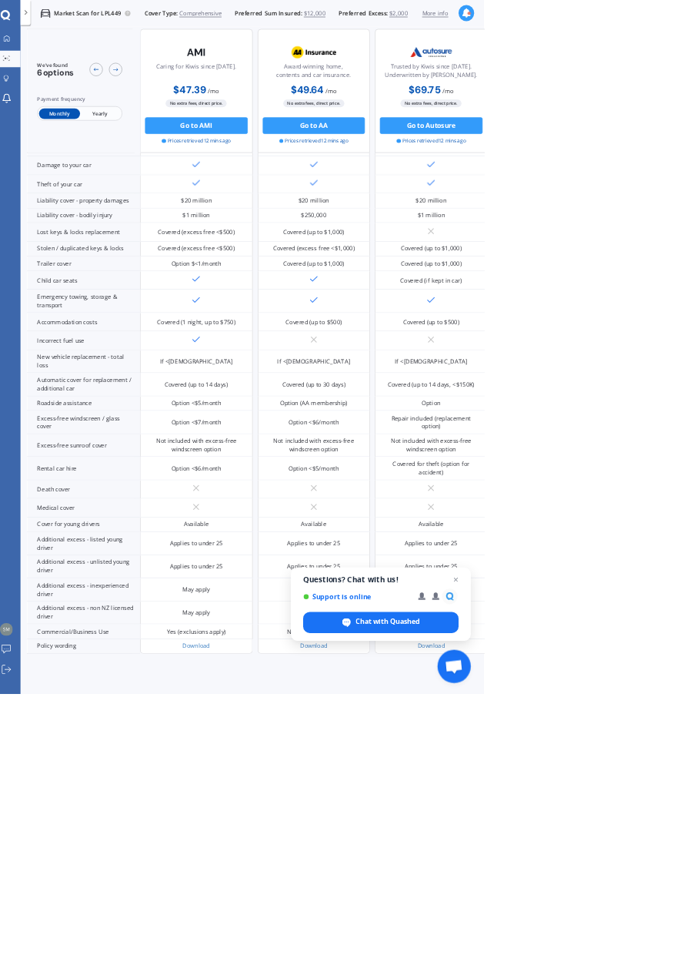
scroll to position [729, 664]
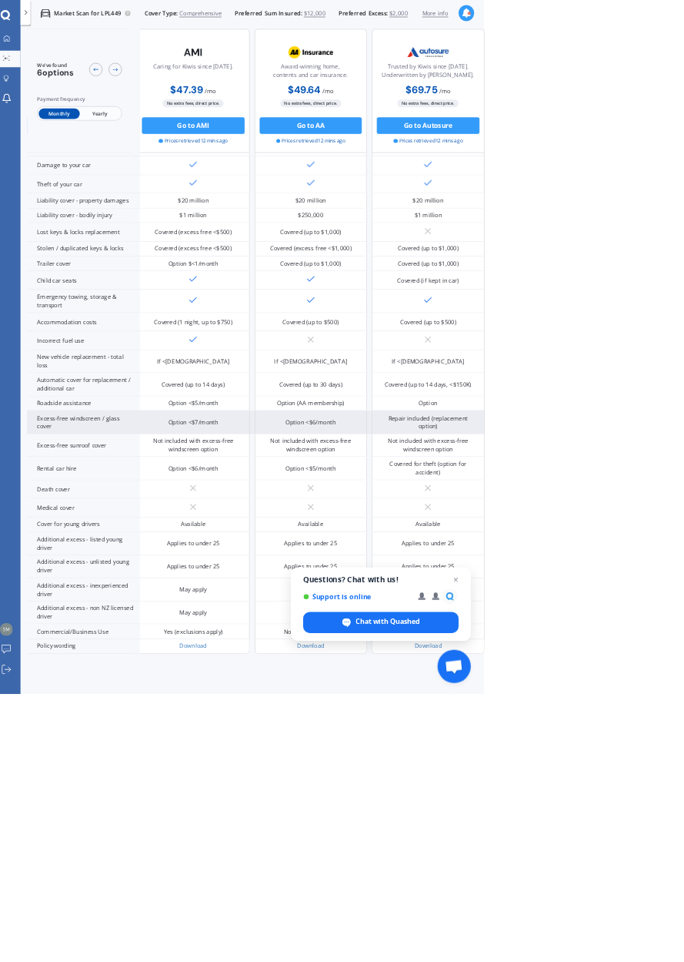
click at [428, 579] on div "Option <$6/month" at bounding box center [443, 585] width 69 height 12
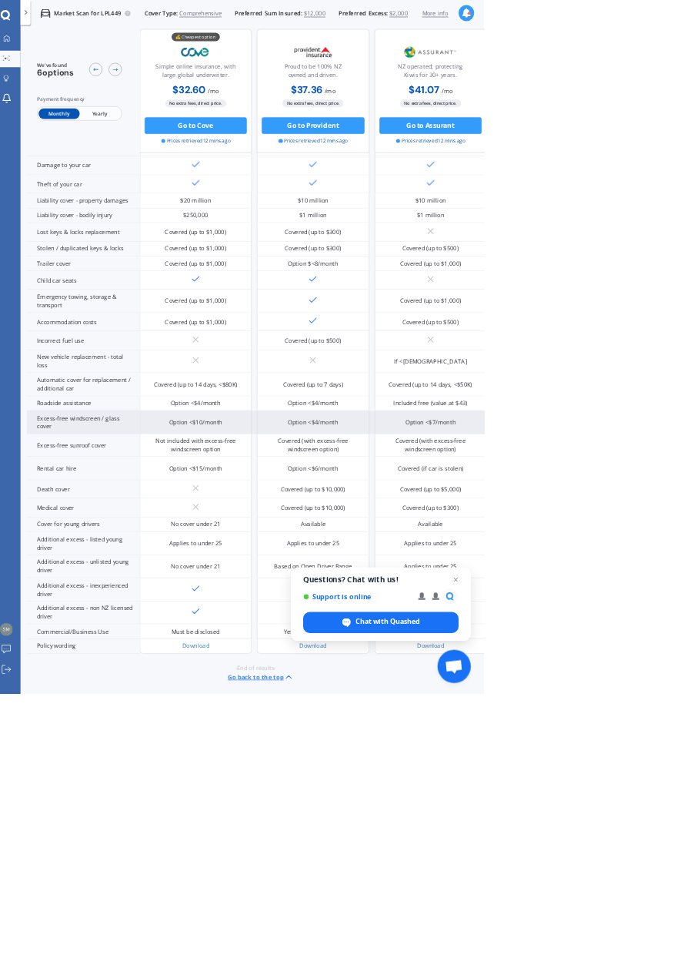
scroll to position [0, 0]
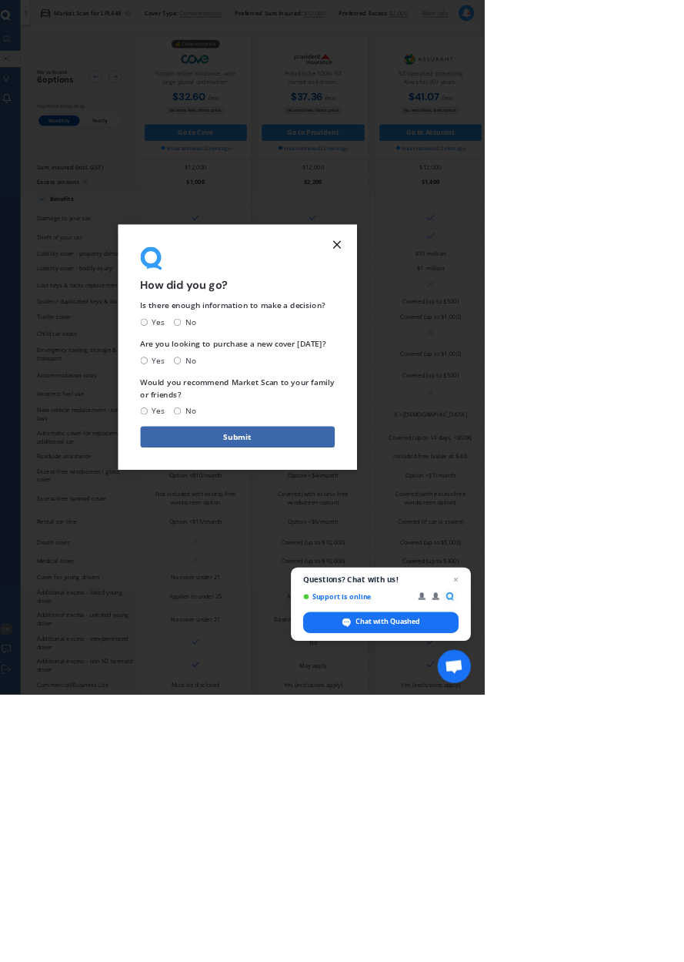
click at [366, 430] on span "Is there enough information to make a decision?" at bounding box center [336, 423] width 256 height 15
click at [218, 451] on input "Yes" at bounding box center [213, 446] width 10 height 10
radio input "true"
click at [264, 504] on input "No" at bounding box center [259, 499] width 10 height 10
radio input "true"
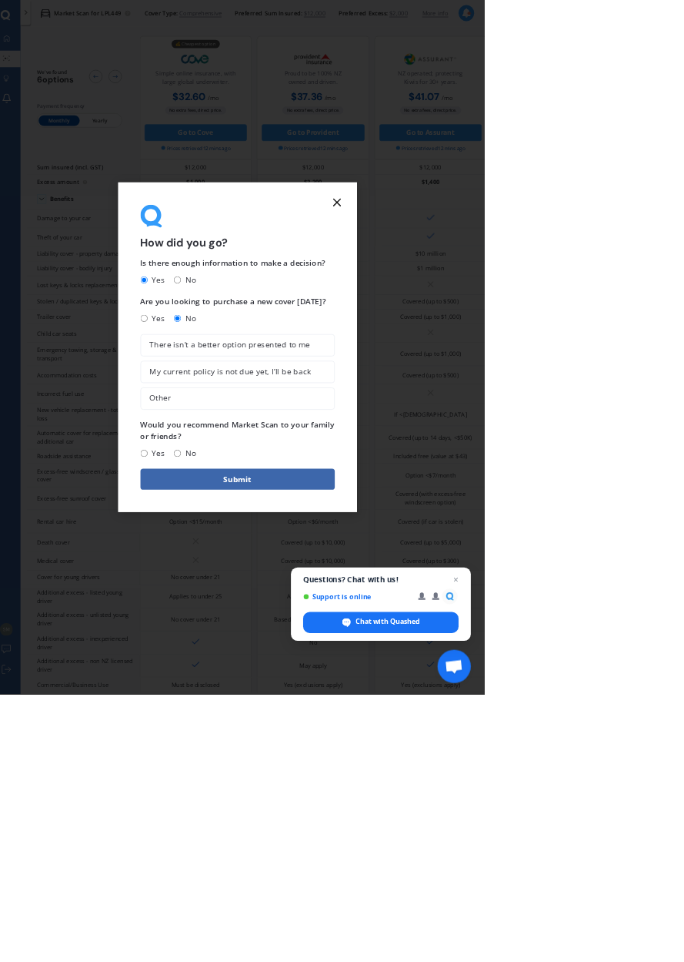
scroll to position [106, 0]
click at [444, 521] on span "My current policy is not due yet, I’ll be back" at bounding box center [332, 514] width 223 height 13
click at [0, 0] on input "My current policy is not due yet, I’ll be back" at bounding box center [0, 0] width 0 height 0
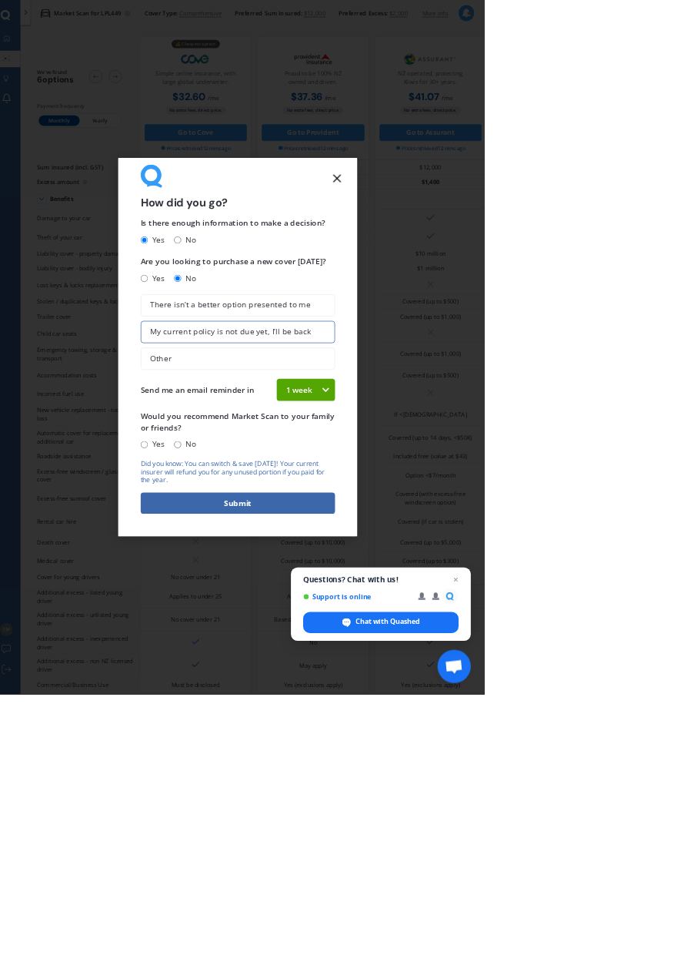
click at [471, 547] on icon at bounding box center [464, 539] width 13 height 15
click at [450, 517] on span "4 weeks" at bounding box center [430, 509] width 41 height 15
click at [477, 711] on button "Submit" at bounding box center [342, 696] width 269 height 29
click at [233, 620] on input "Yes" at bounding box center [228, 615] width 10 height 10
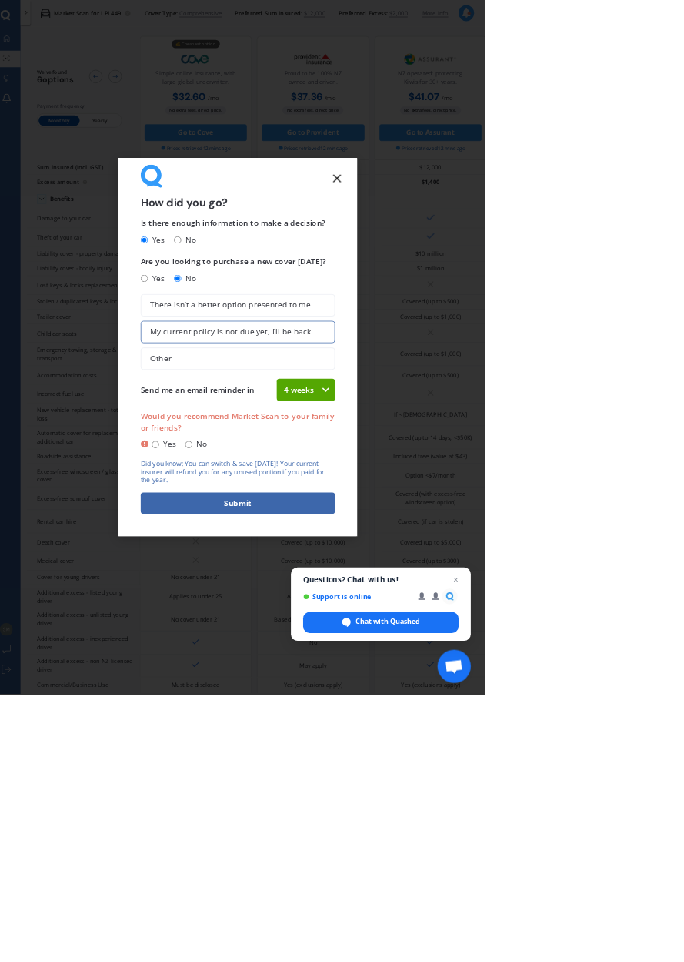
radio input "true"
click at [477, 711] on button "Submit" at bounding box center [342, 696] width 269 height 29
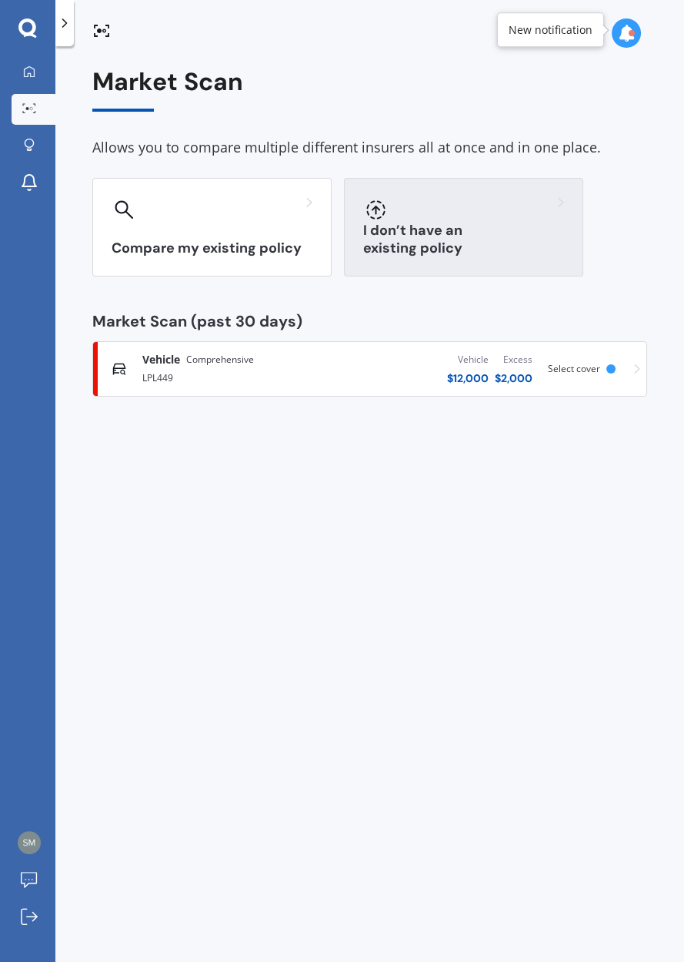
click at [482, 257] on h3 "I don’t have an existing policy" at bounding box center [463, 239] width 201 height 35
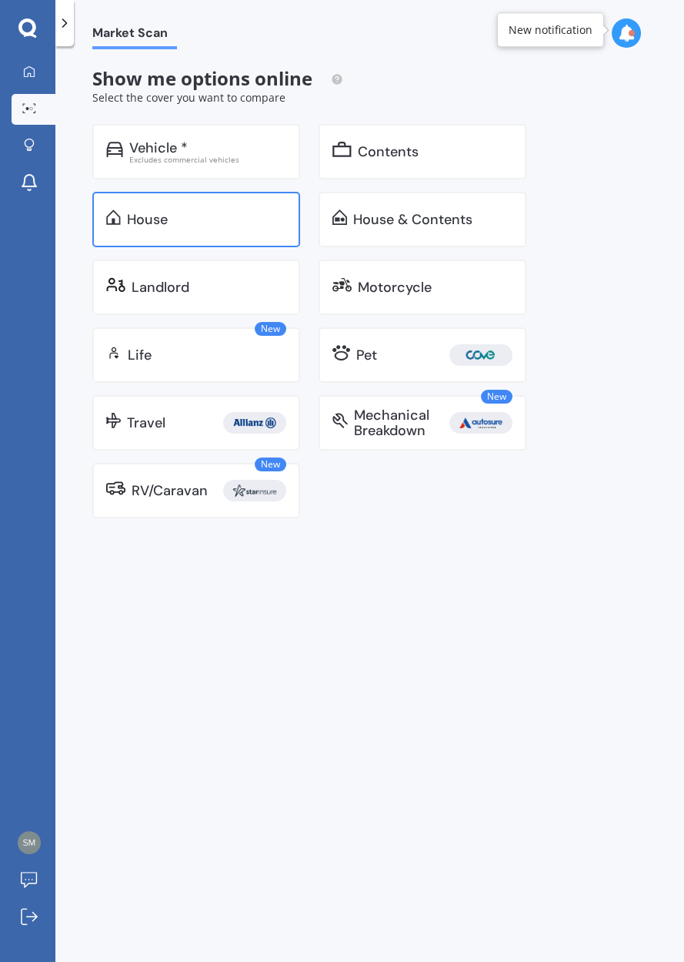
click at [168, 227] on div "House" at bounding box center [147, 219] width 41 height 15
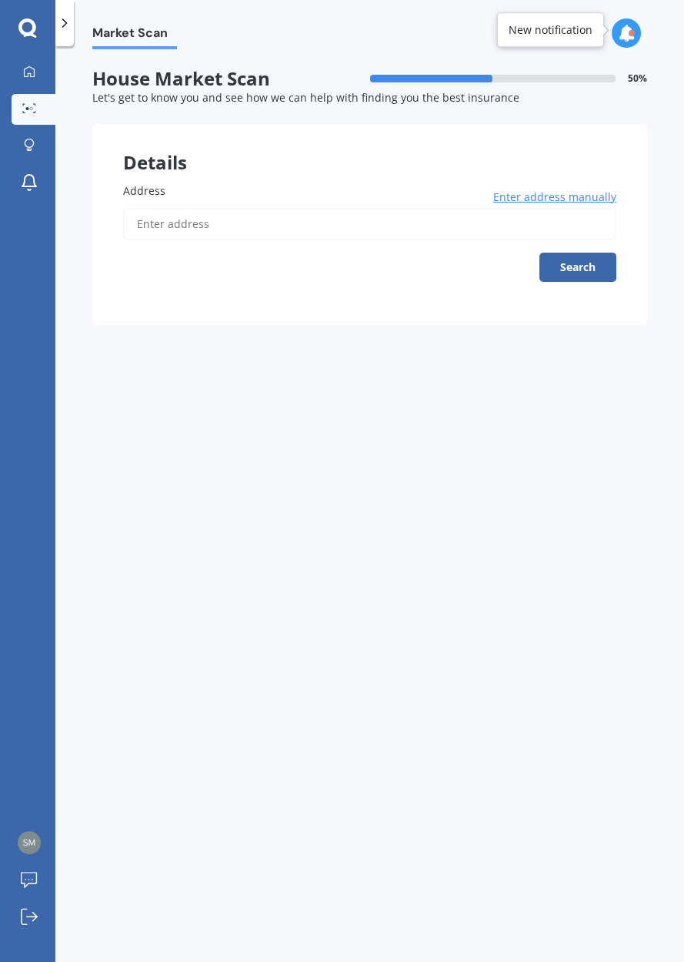
click at [176, 240] on input "Address" at bounding box center [369, 224] width 493 height 32
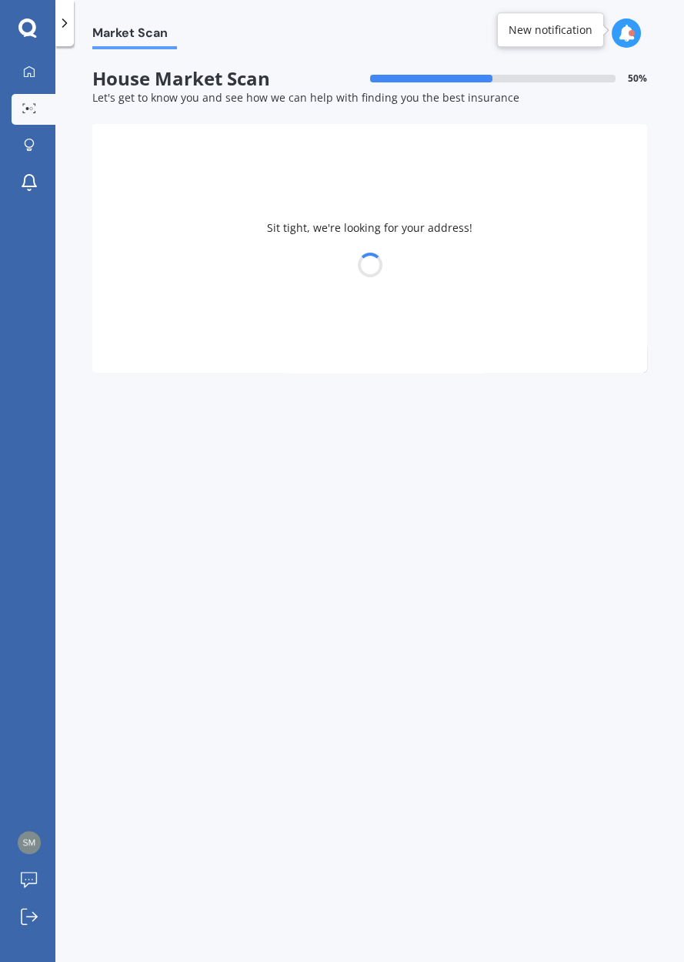
type input "[STREET_ADDRESS]"
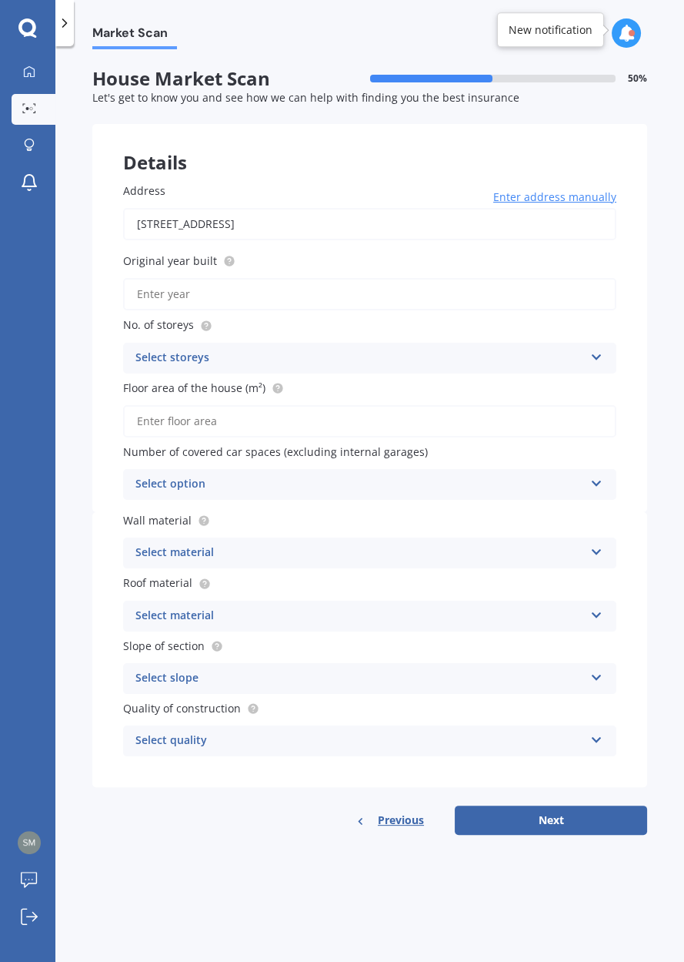
click at [204, 310] on input "Original year built" at bounding box center [369, 294] width 493 height 32
type input "2025"
click at [303, 373] on div "Select storeys 1 2 3 4 5+" at bounding box center [369, 358] width 493 height 31
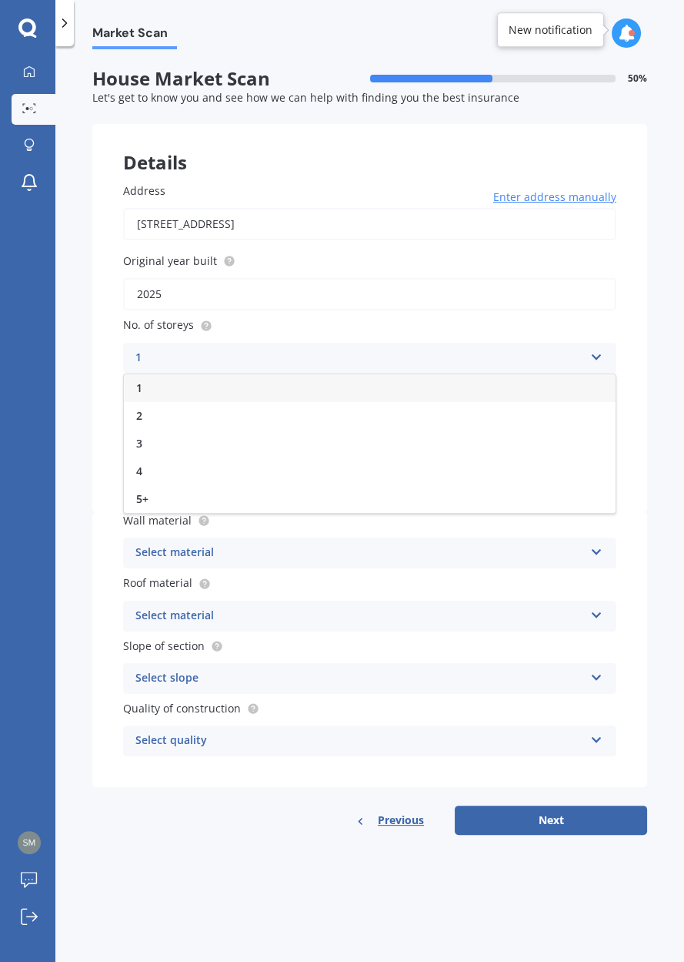
click at [483, 402] on div "1" at bounding box center [370, 388] width 492 height 28
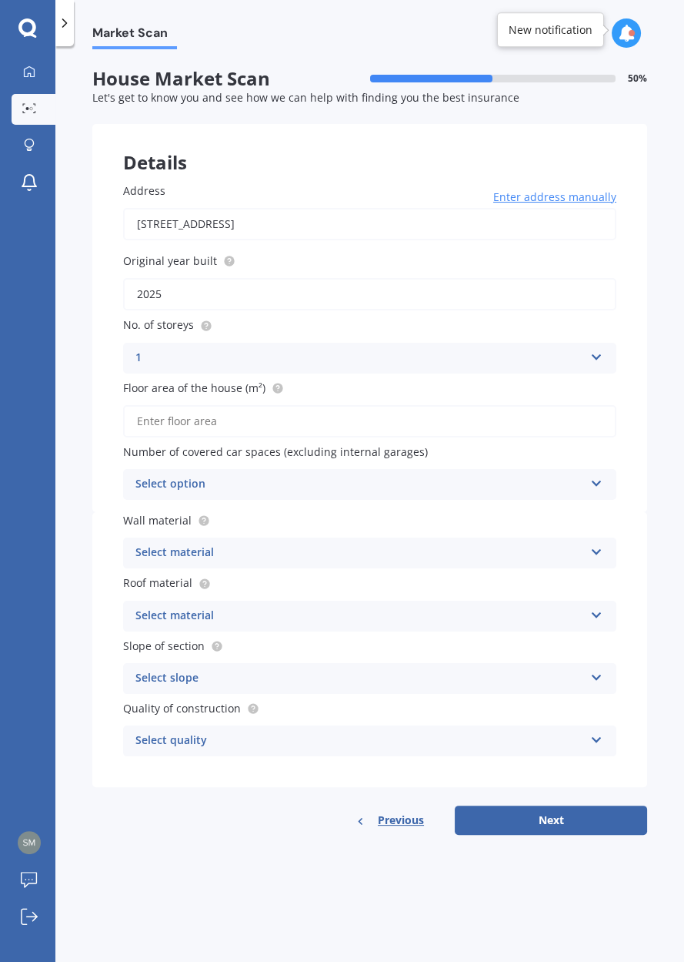
click at [211, 437] on input "Floor area of the house (m²)" at bounding box center [369, 421] width 493 height 32
type input "107"
click at [323, 493] on div "Select option" at bounding box center [359, 484] width 449 height 18
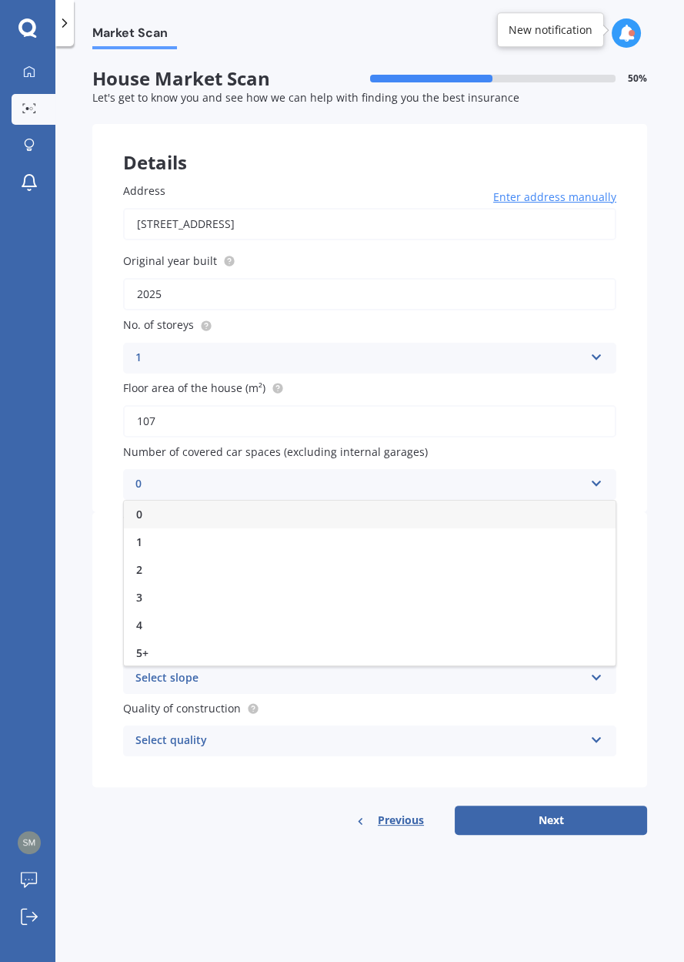
click at [345, 528] on div "0" at bounding box center [370, 514] width 492 height 28
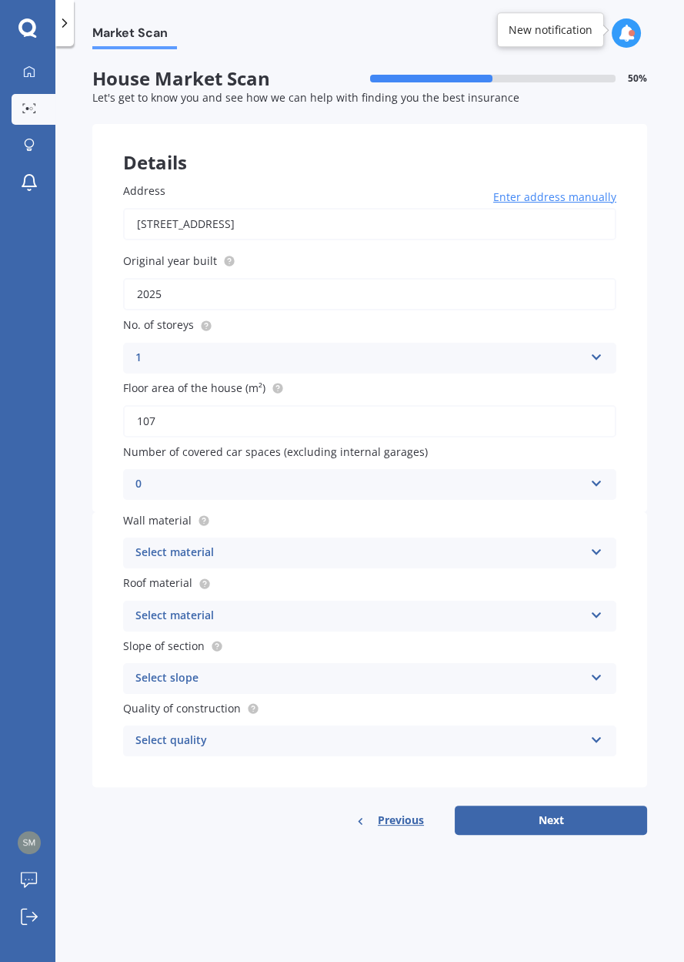
click at [591, 554] on icon at bounding box center [596, 549] width 13 height 11
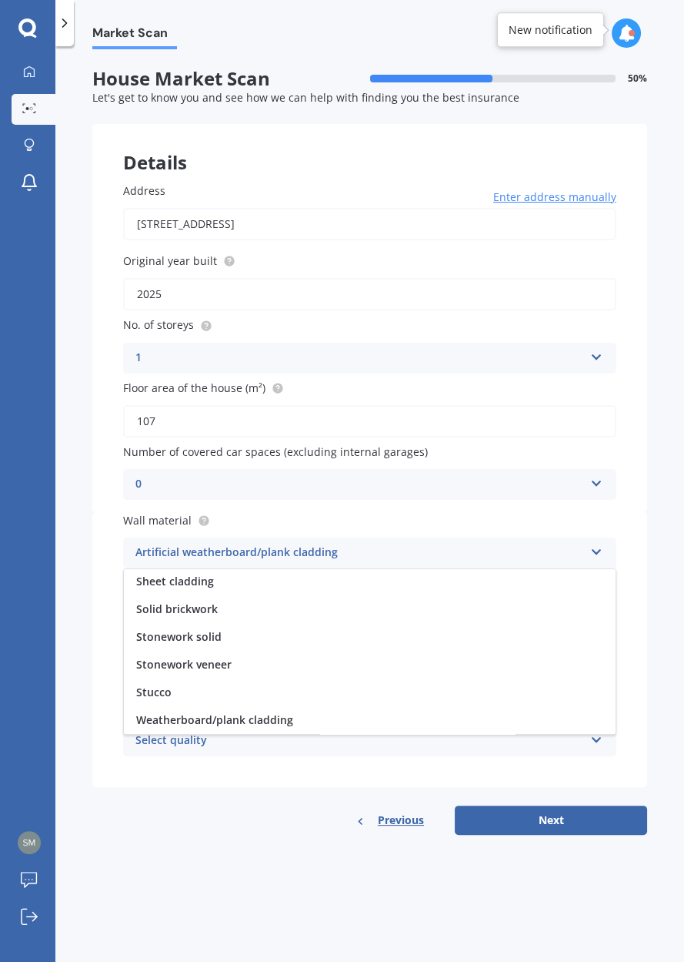
scroll to position [299, 0]
click at [664, 313] on div "Market Scan House Market Scan 50 % Let's get to know you and see how we can hel…" at bounding box center [369, 506] width 629 height 915
